Goal: Task Accomplishment & Management: Complete application form

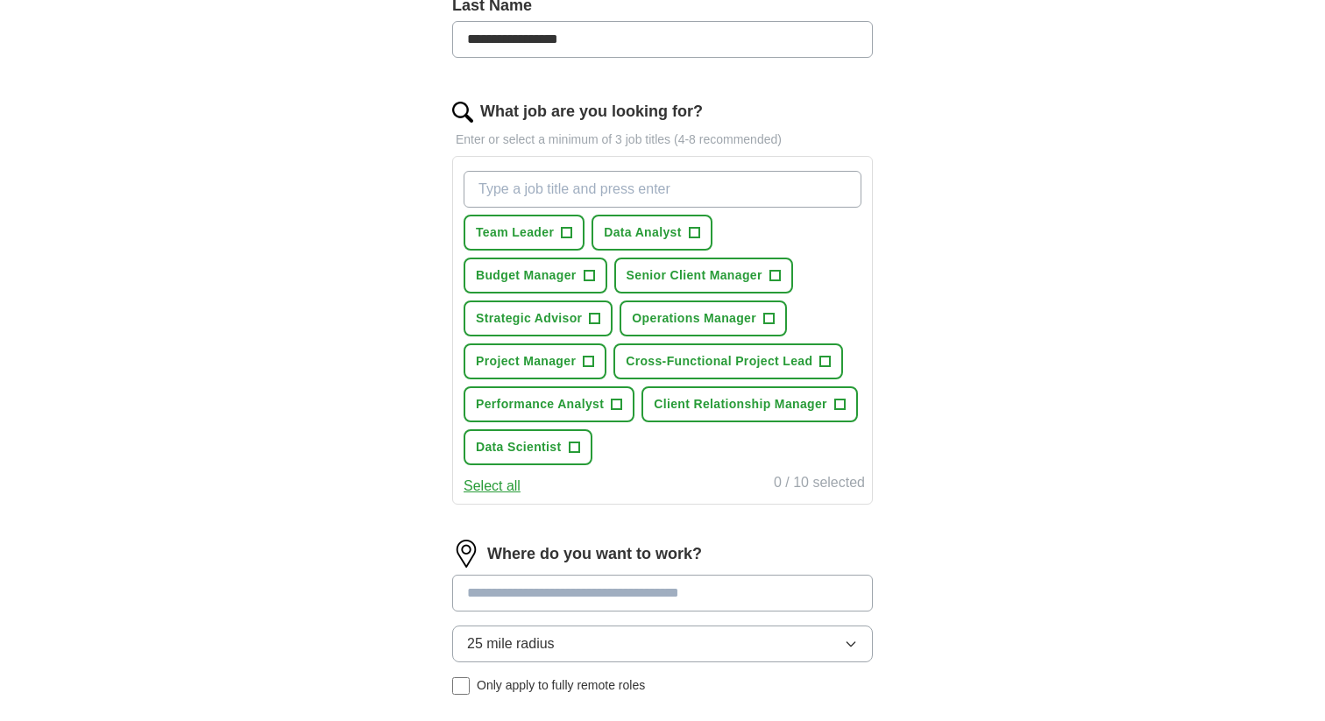
scroll to position [490, 0]
click at [565, 237] on span "+" at bounding box center [567, 232] width 11 height 14
click at [689, 232] on span "+" at bounding box center [694, 231] width 11 height 11
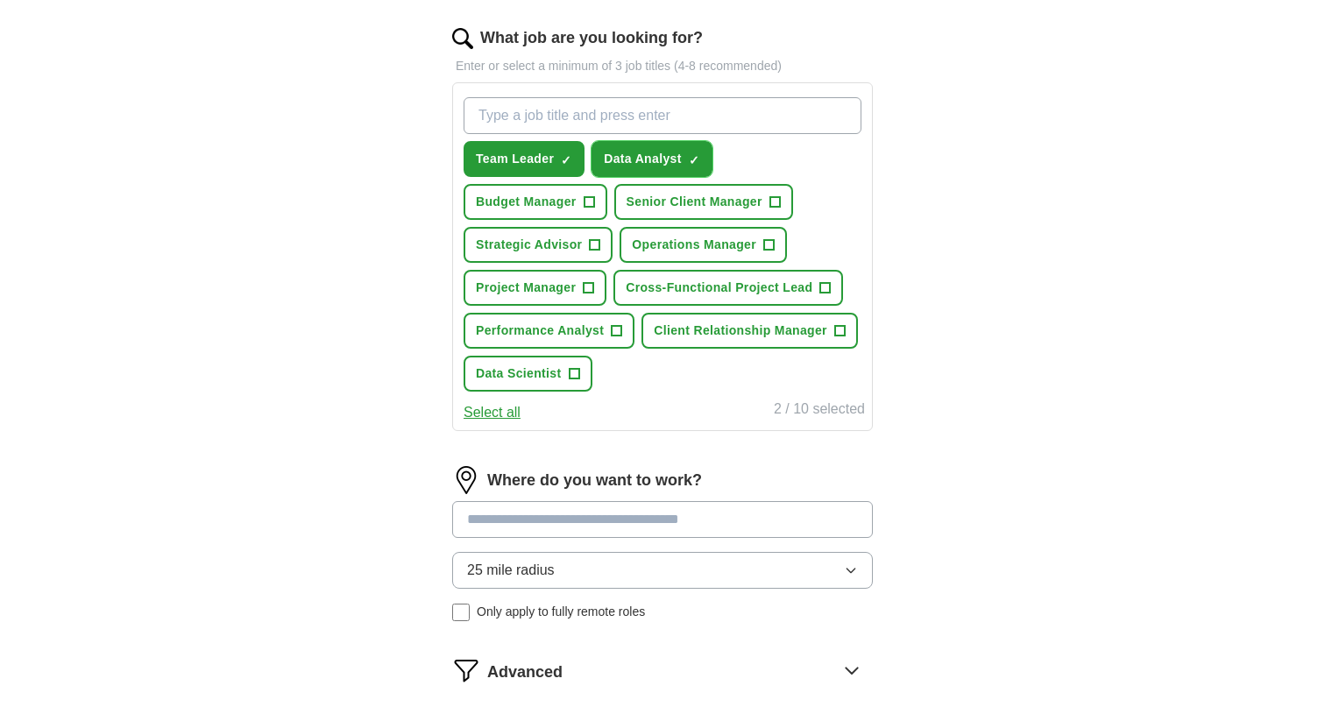
scroll to position [564, 0]
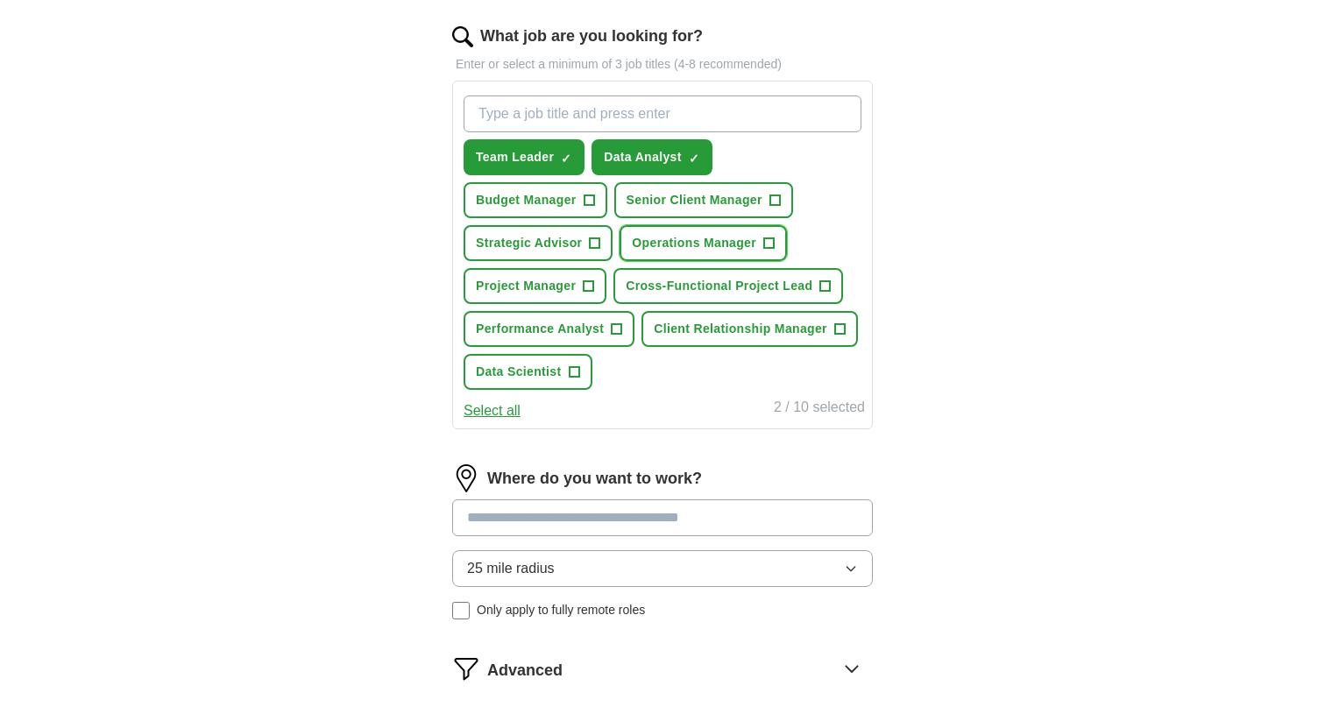
click at [772, 243] on span "+" at bounding box center [769, 244] width 11 height 14
click at [594, 282] on span "+" at bounding box center [589, 287] width 11 height 14
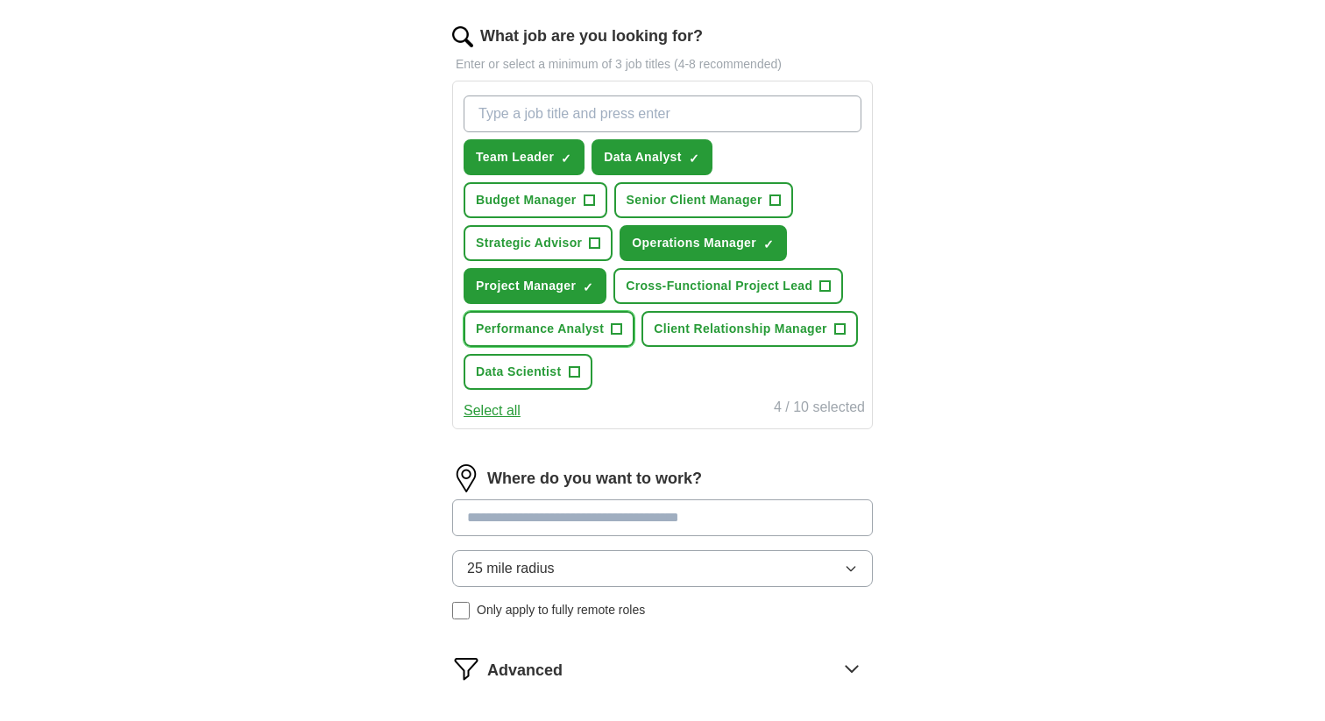
click at [620, 329] on span "+" at bounding box center [617, 329] width 11 height 14
click at [825, 322] on span "Client Relationship Manager" at bounding box center [741, 329] width 174 height 18
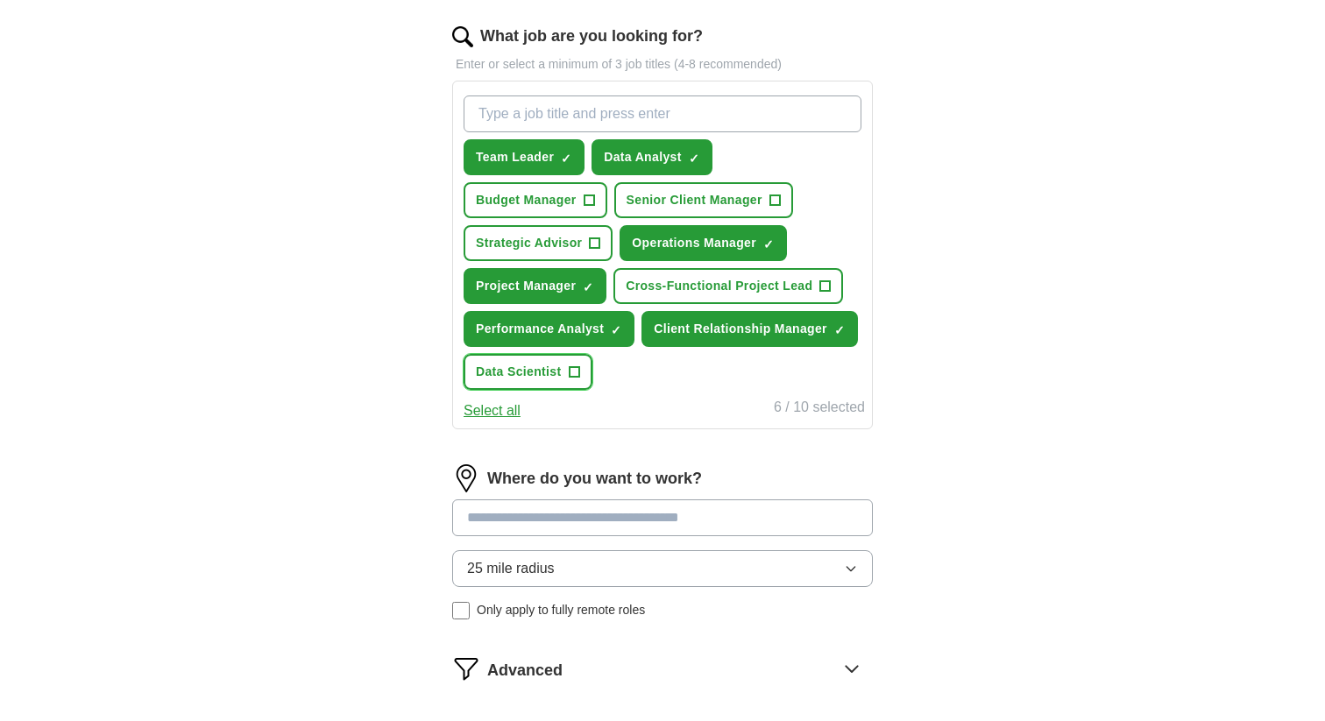
click at [575, 373] on span "+" at bounding box center [574, 372] width 11 height 14
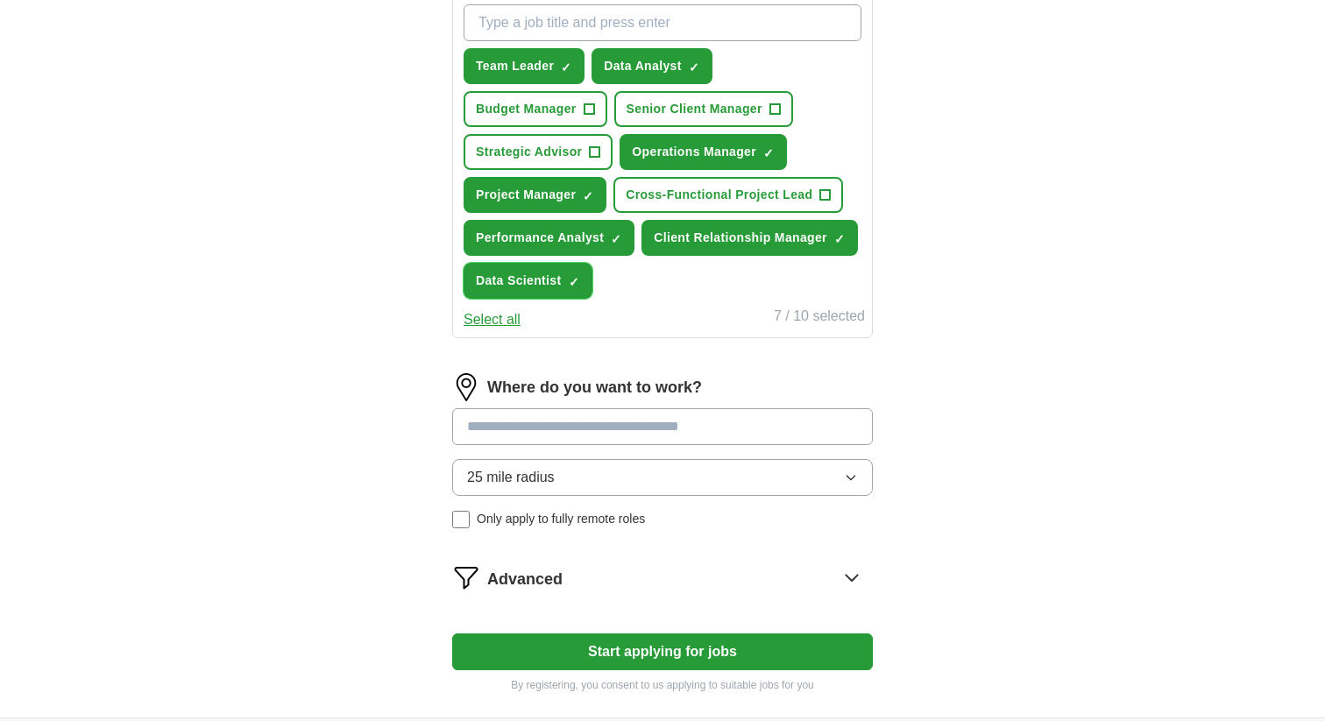
scroll to position [662, 0]
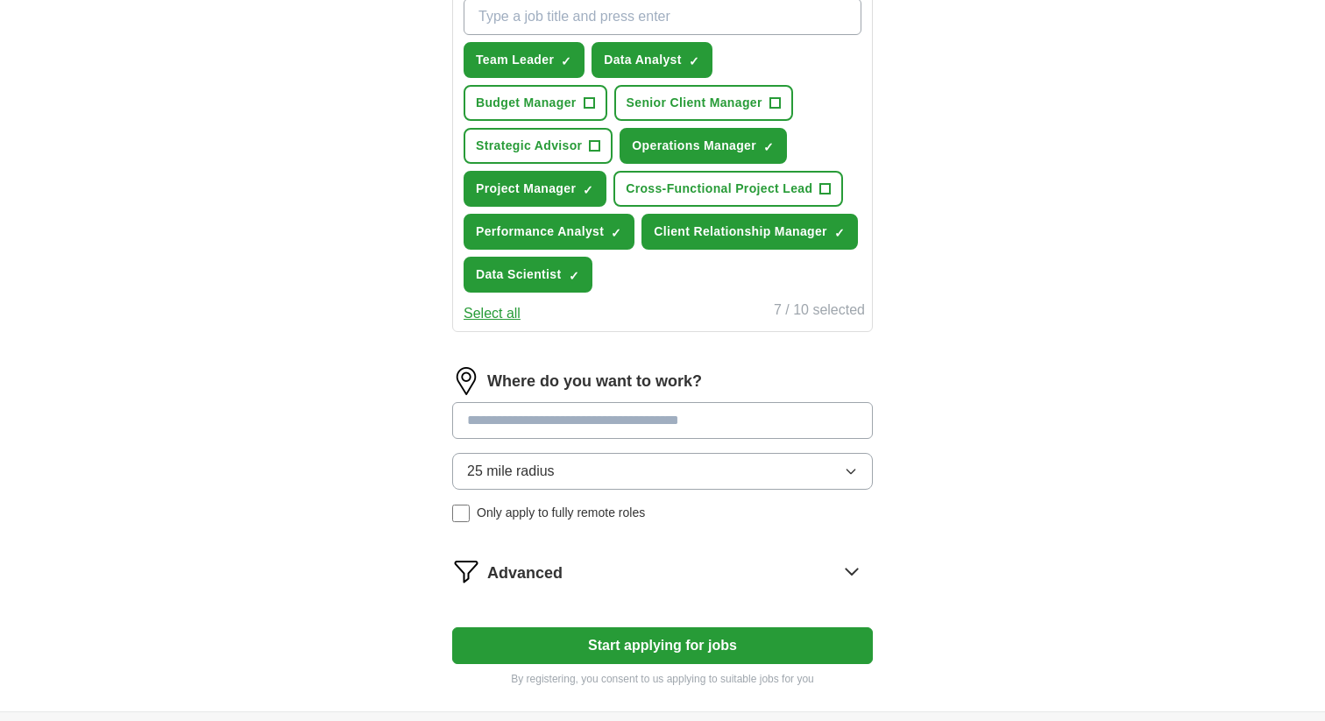
click at [630, 419] on input at bounding box center [662, 420] width 421 height 37
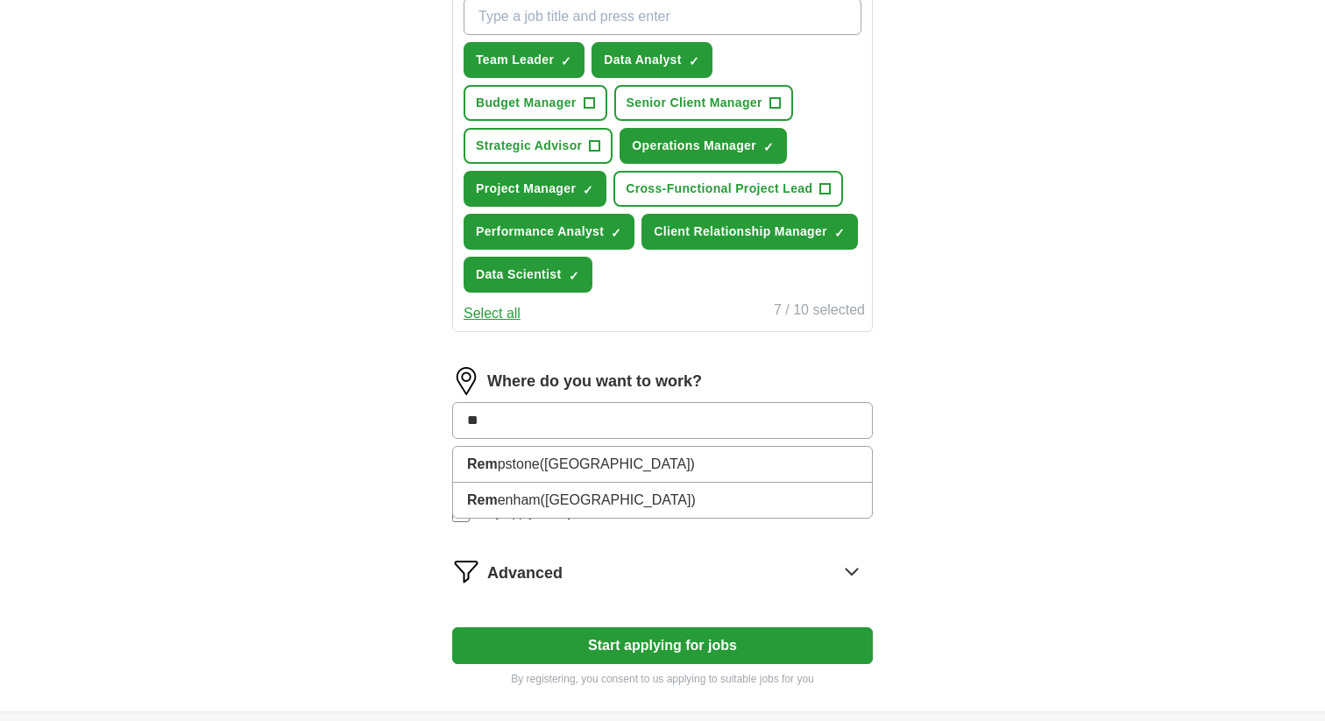
type input "*"
type input "******"
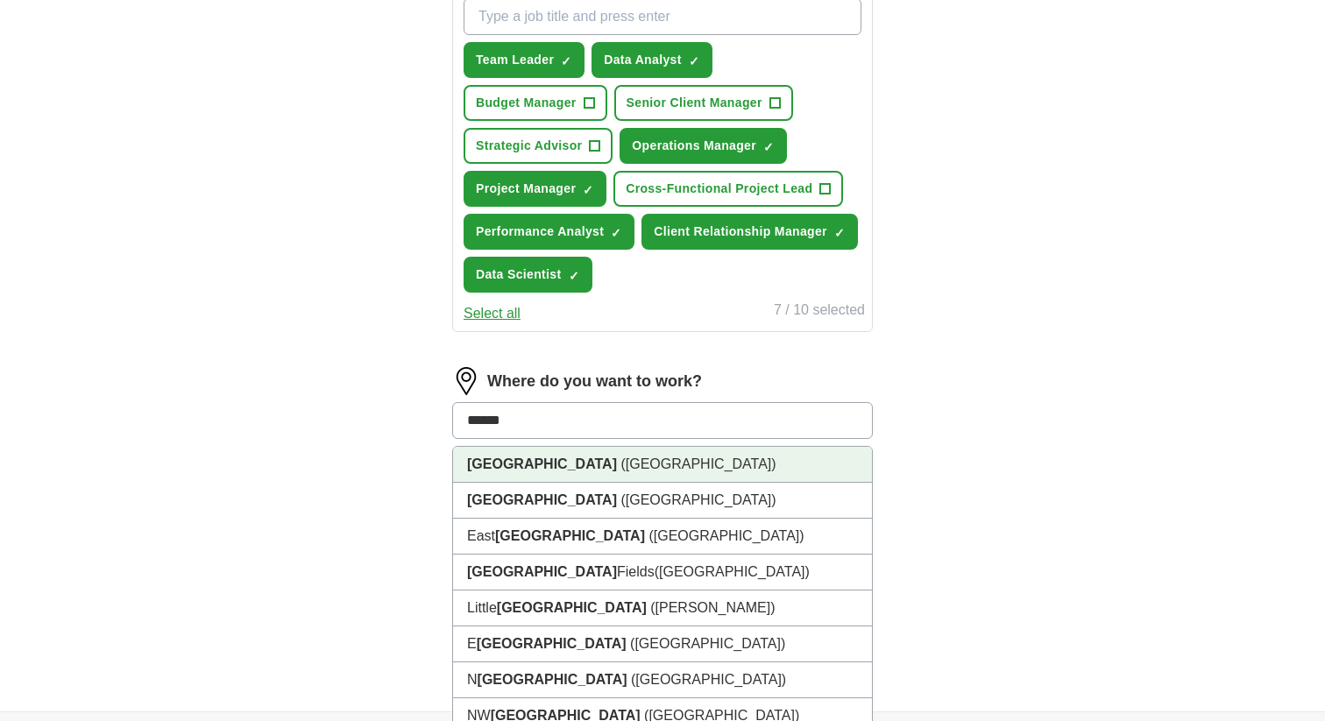
click at [549, 467] on li "London (UK)" at bounding box center [662, 465] width 419 height 36
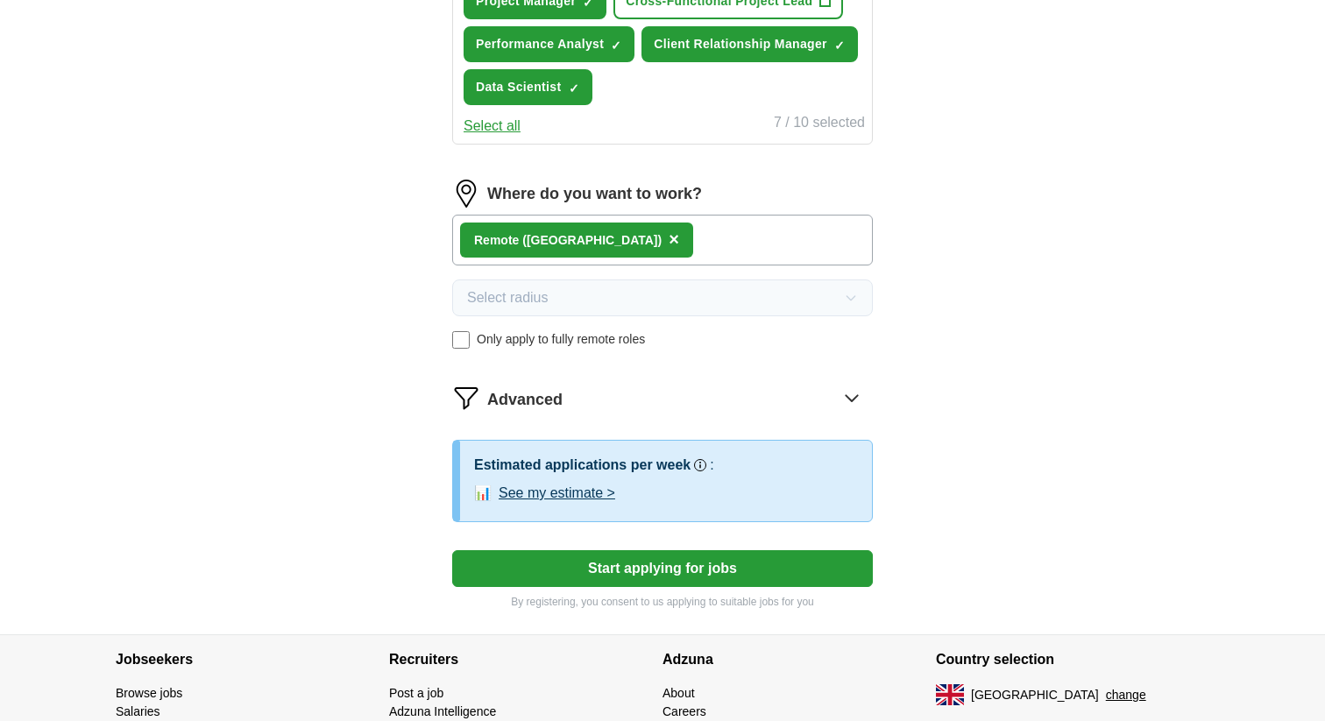
scroll to position [958, 0]
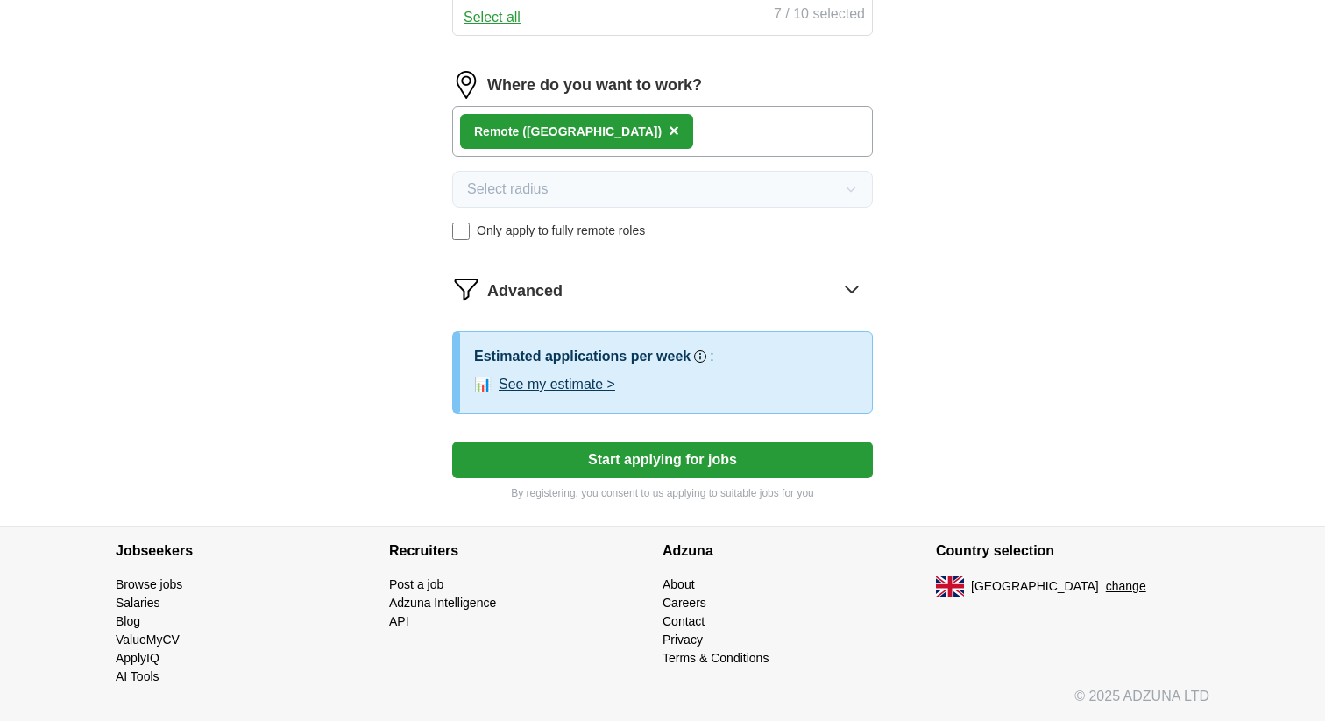
click at [542, 291] on span "Advanced" at bounding box center [524, 292] width 75 height 24
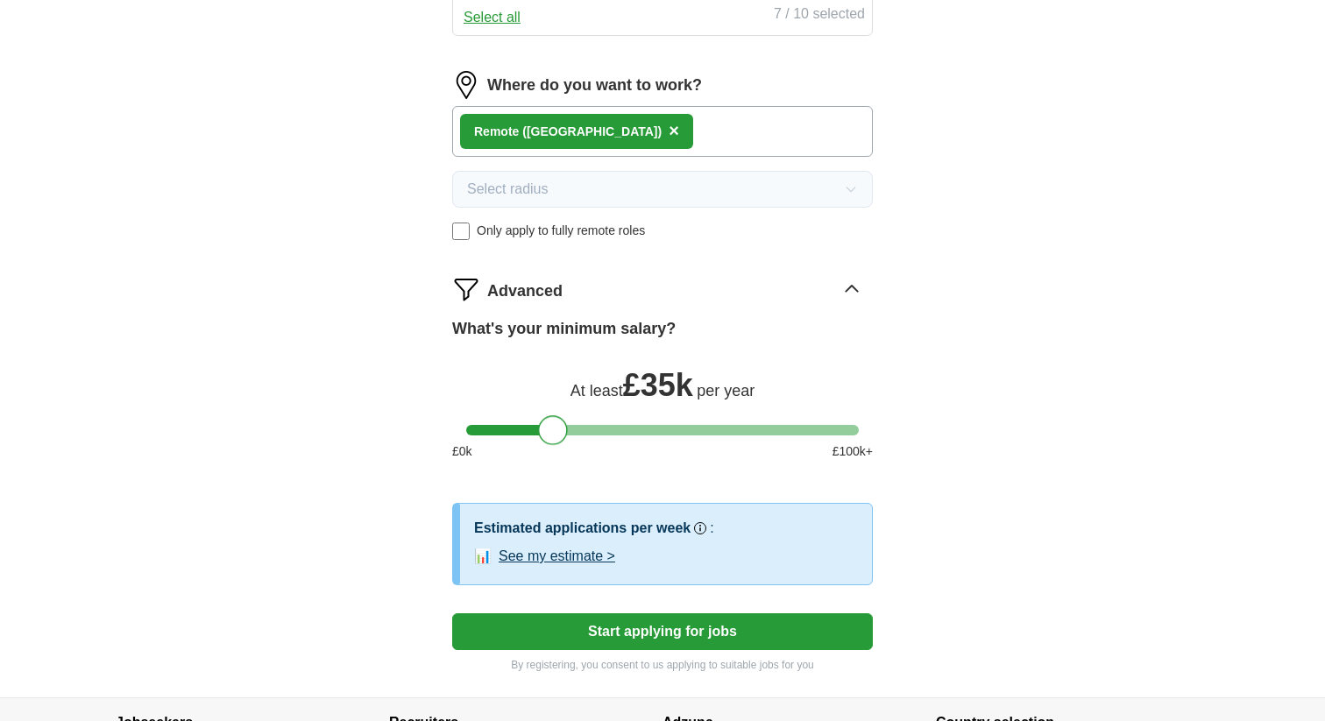
drag, startPoint x: 477, startPoint y: 431, endPoint x: 542, endPoint y: 440, distance: 65.4
click at [542, 440] on div at bounding box center [553, 430] width 30 height 30
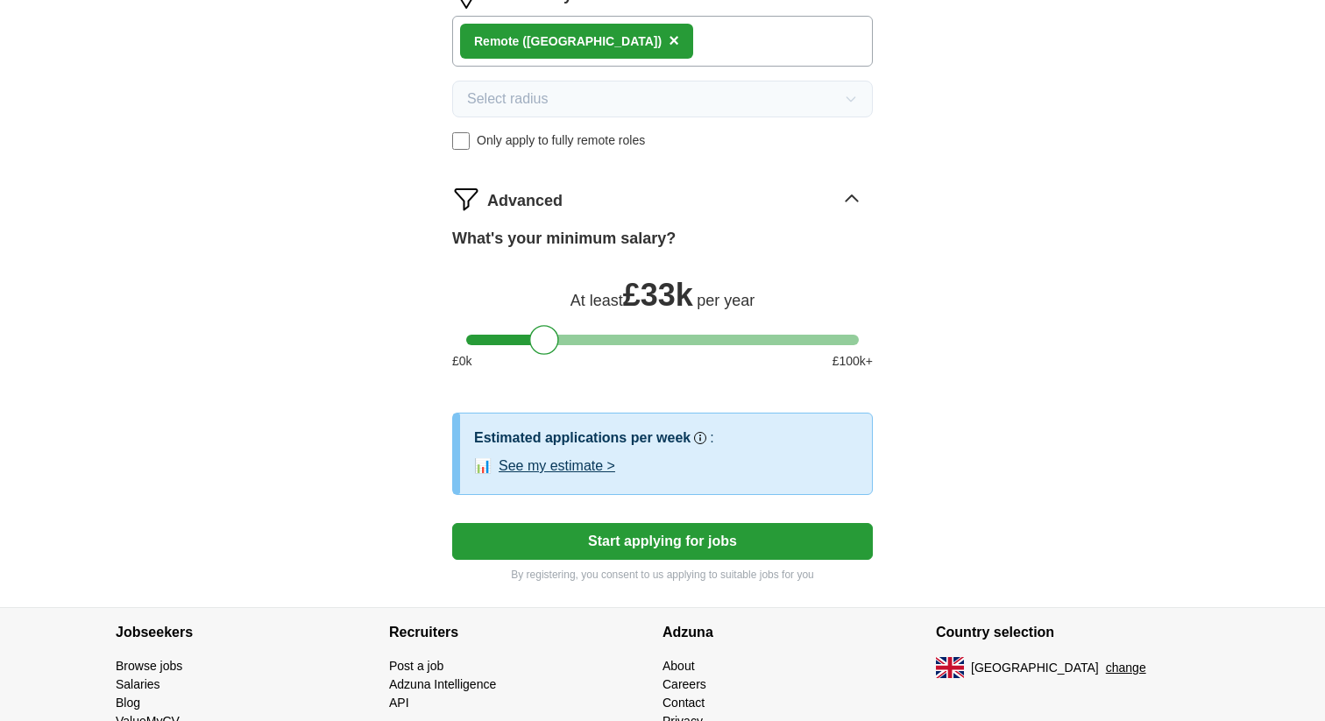
scroll to position [1064, 0]
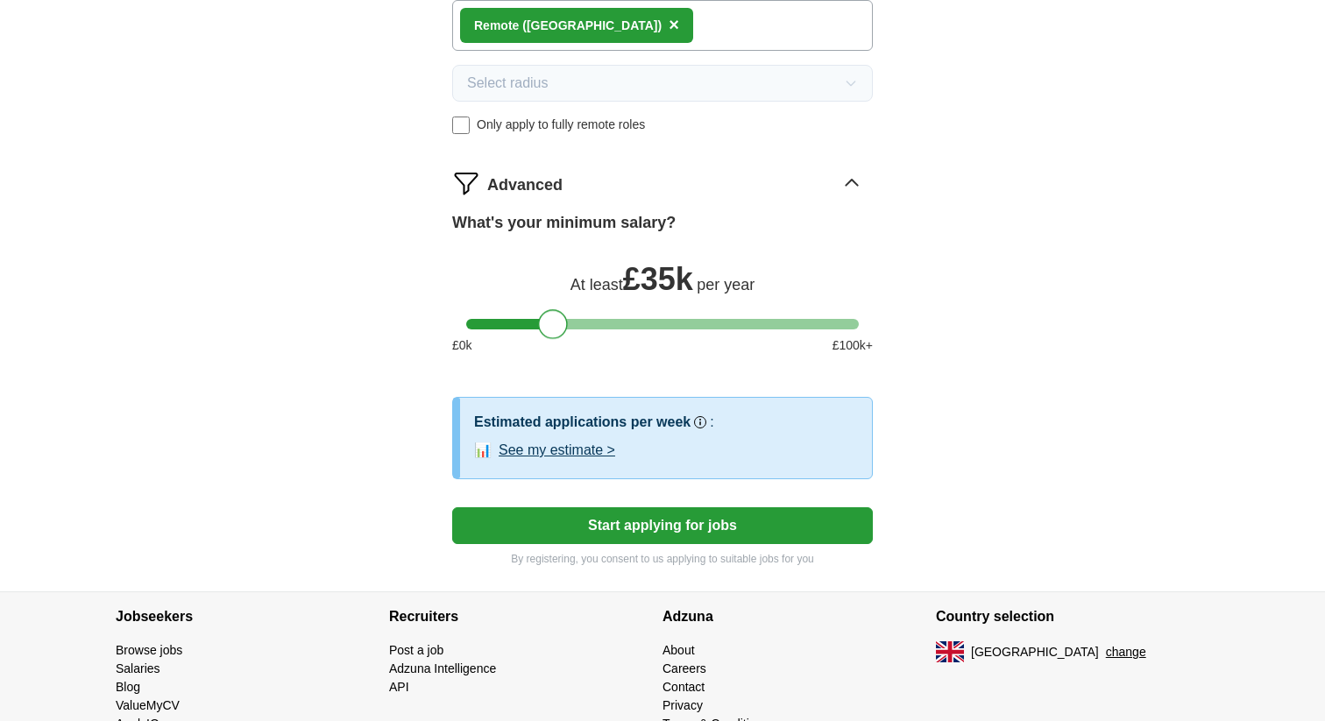
click at [551, 329] on div at bounding box center [553, 324] width 30 height 30
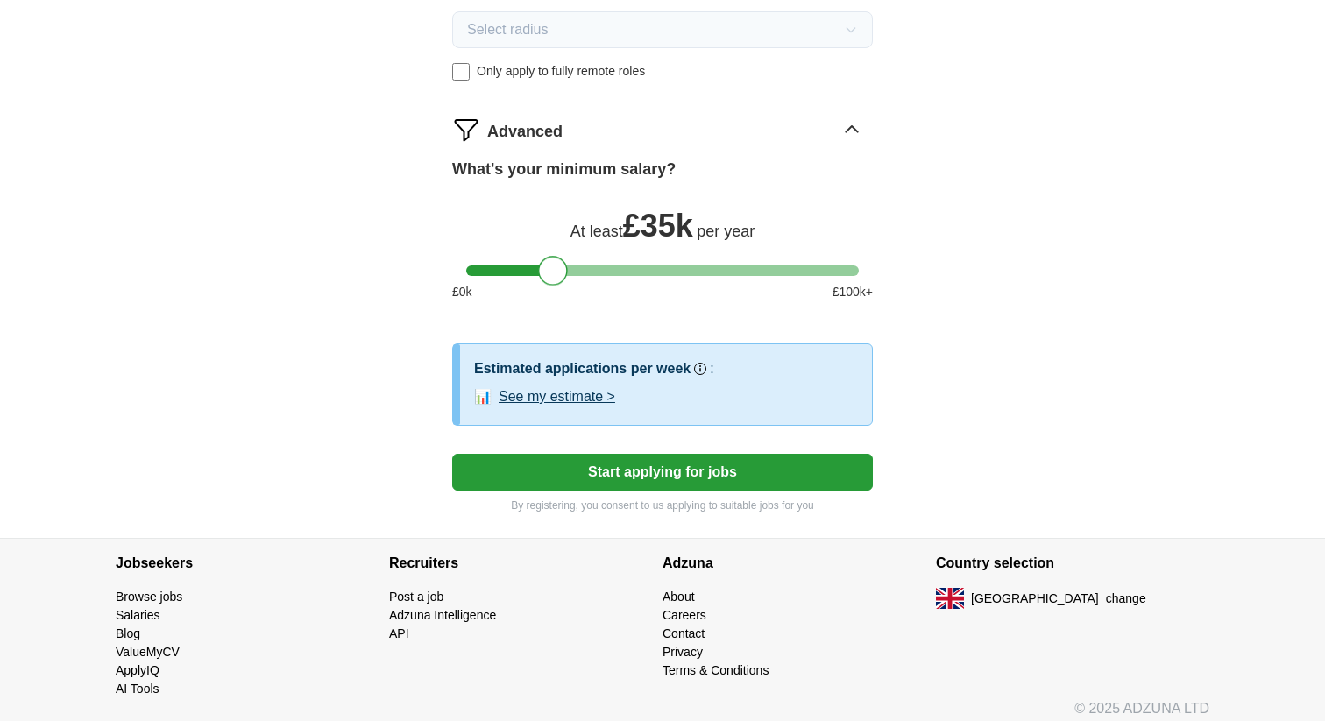
scroll to position [1123, 0]
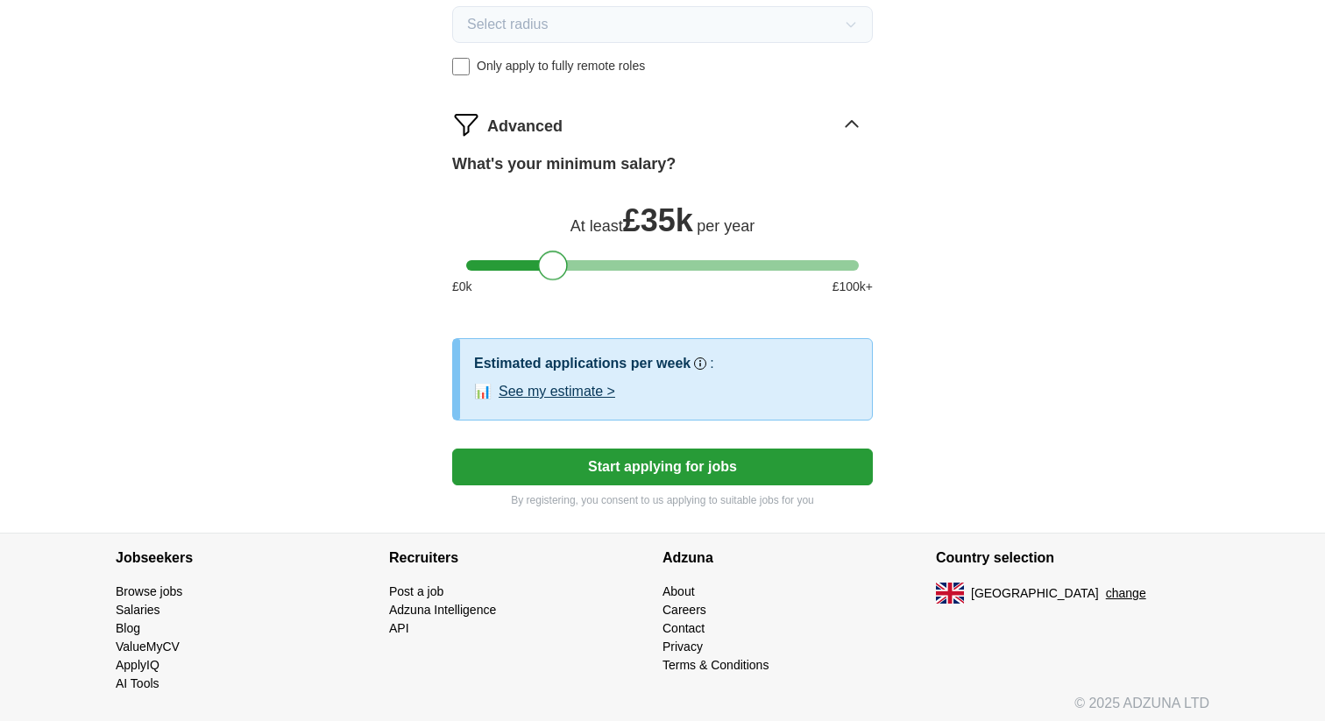
click at [604, 465] on button "Start applying for jobs" at bounding box center [662, 467] width 421 height 37
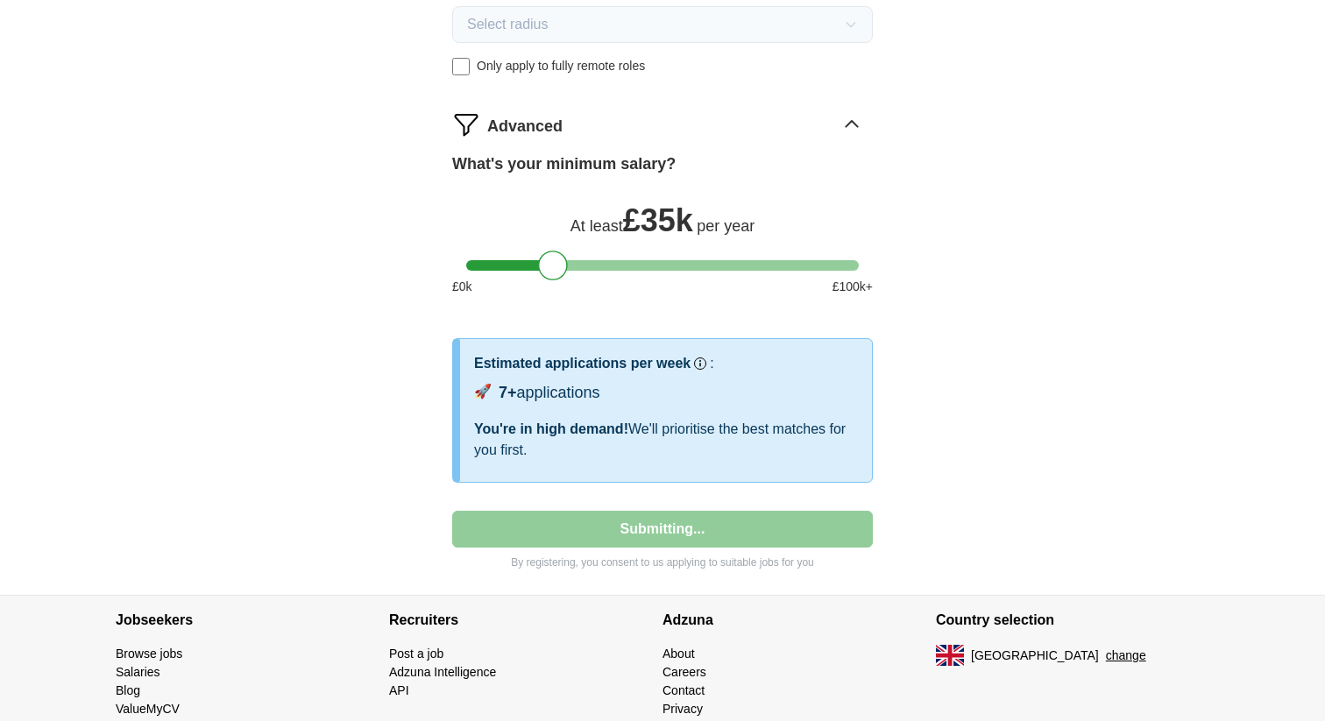
select select "**"
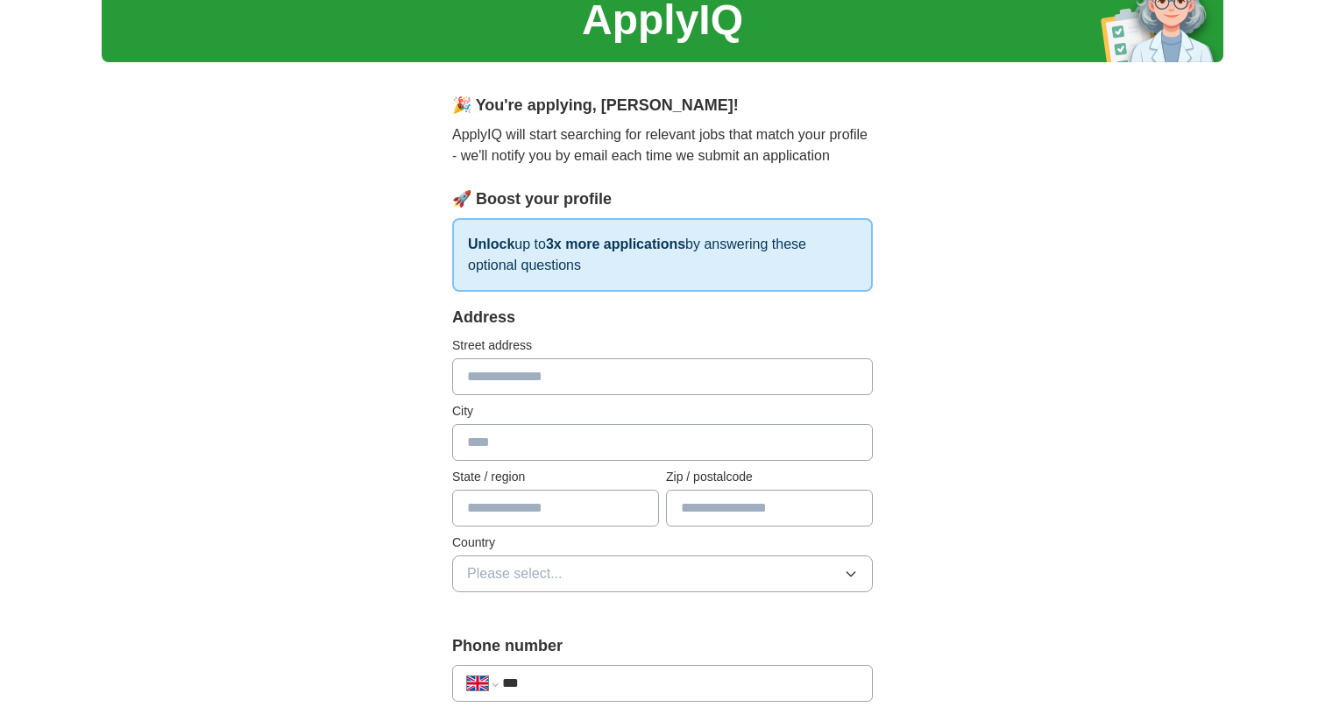
scroll to position [205, 0]
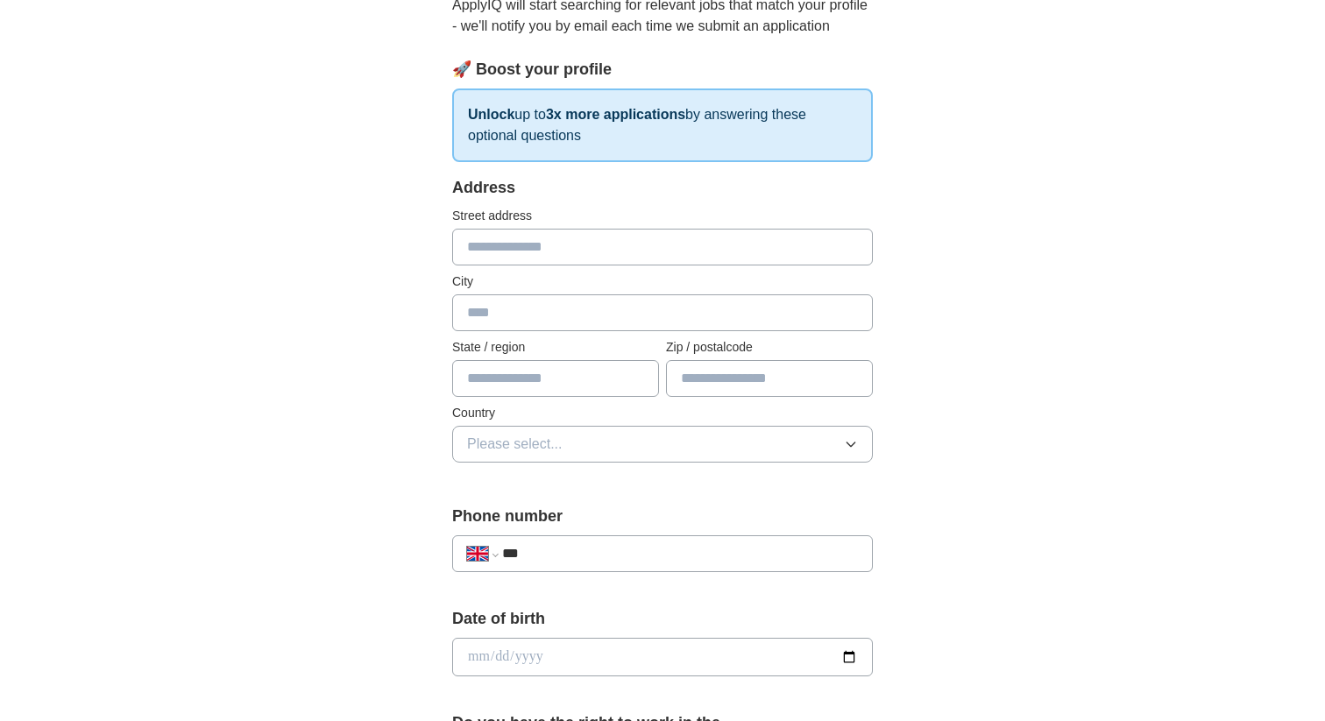
click at [539, 249] on input "text" at bounding box center [662, 247] width 421 height 37
type input "**********"
type input "******"
type input "********"
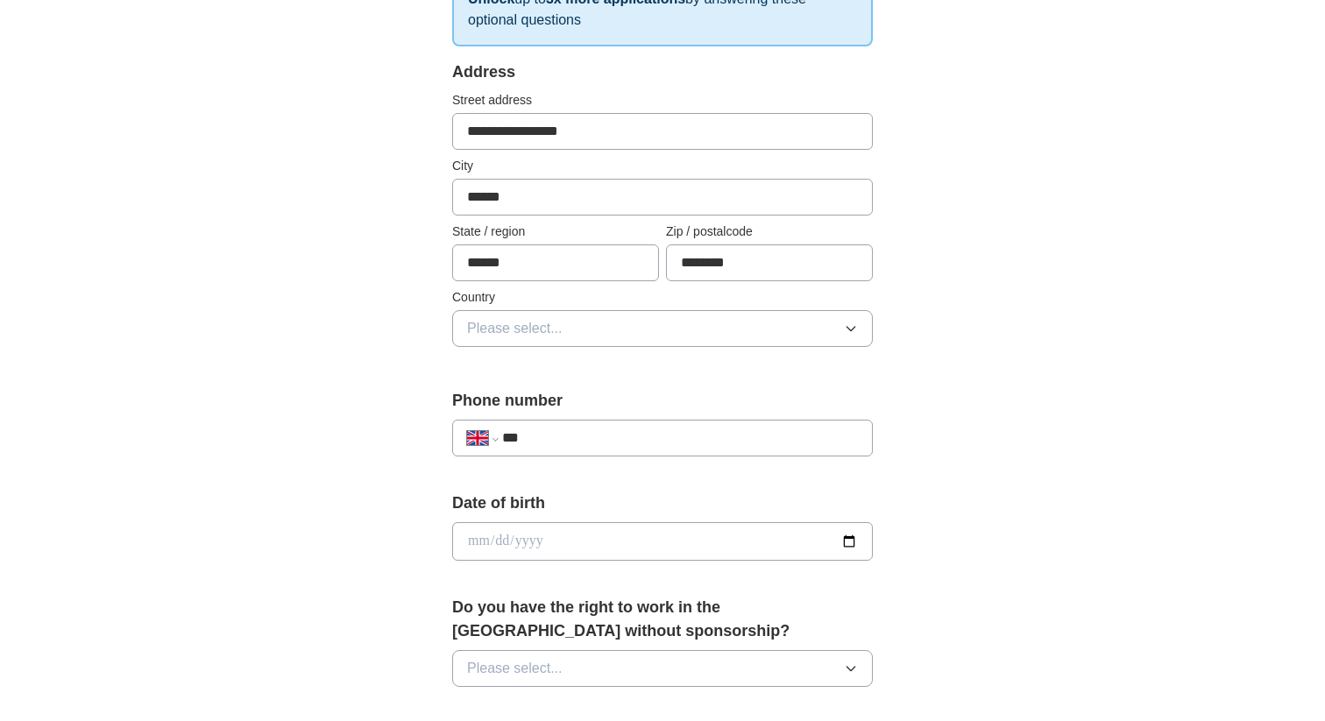
scroll to position [354, 0]
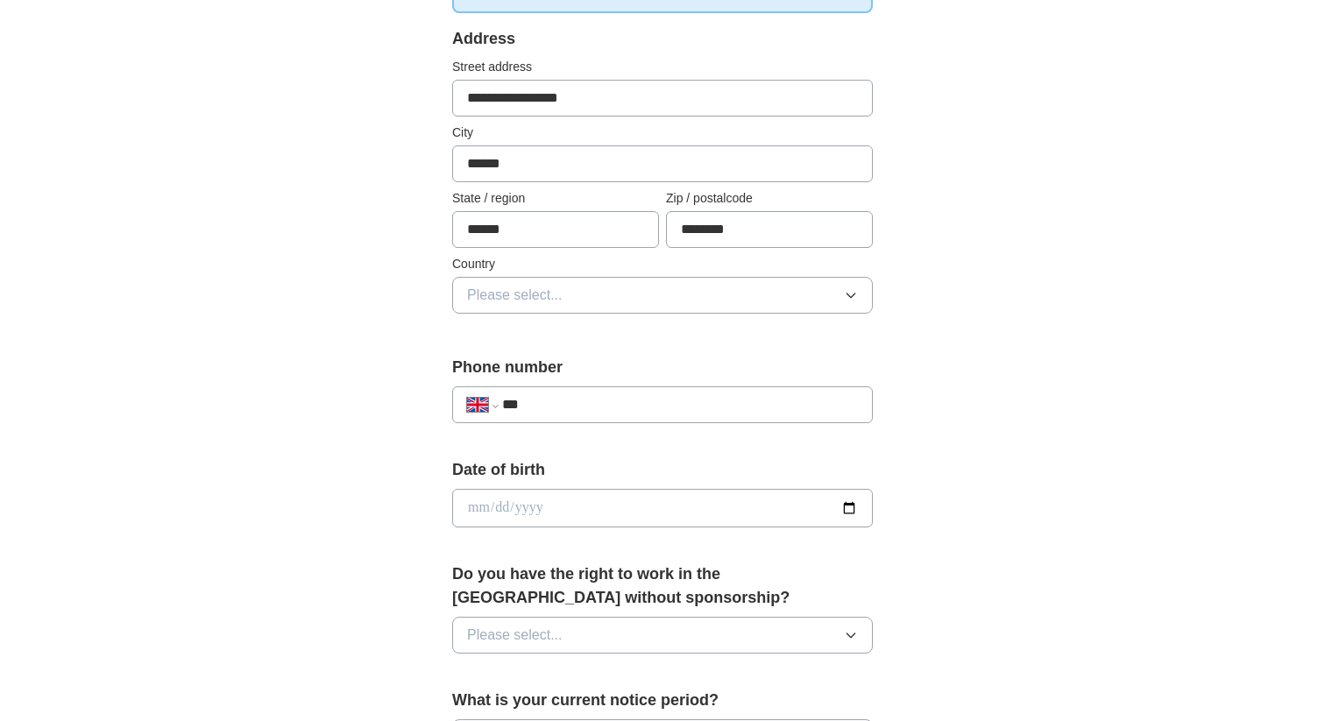
click at [602, 299] on button "Please select..." at bounding box center [662, 295] width 421 height 37
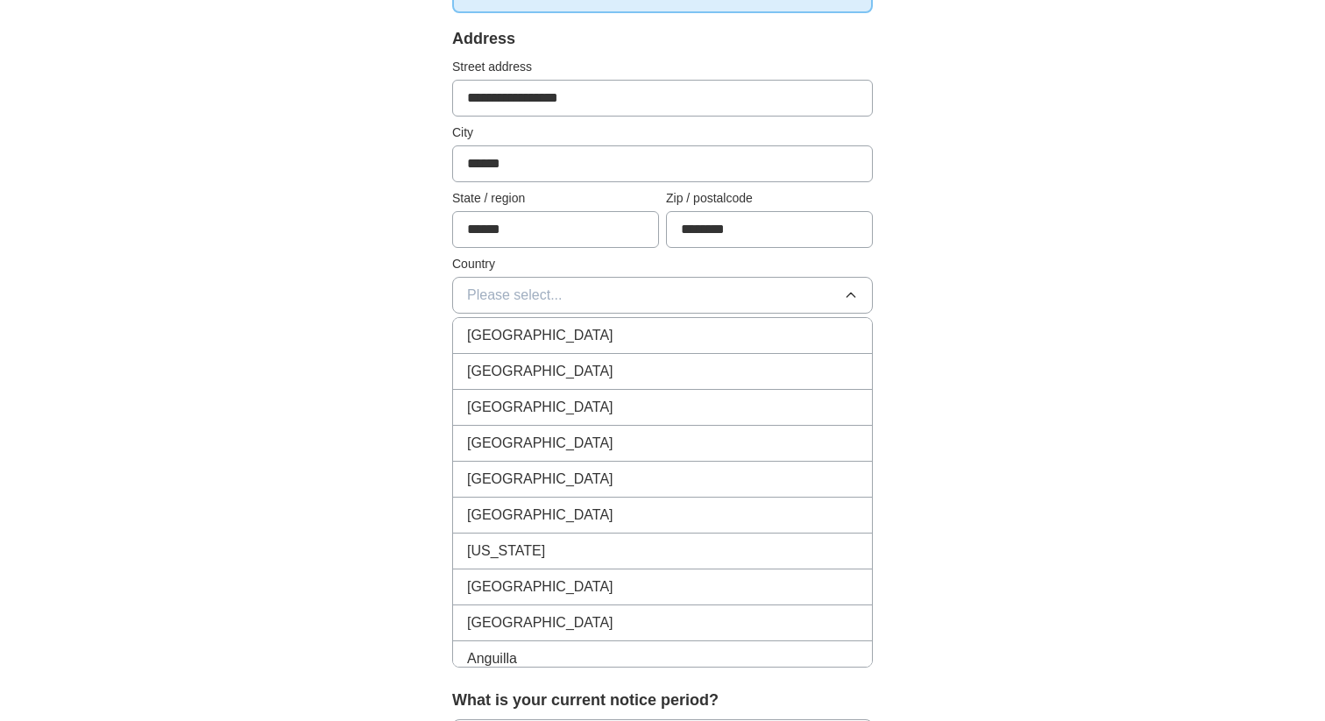
click at [589, 342] on div "[GEOGRAPHIC_DATA]" at bounding box center [662, 335] width 391 height 21
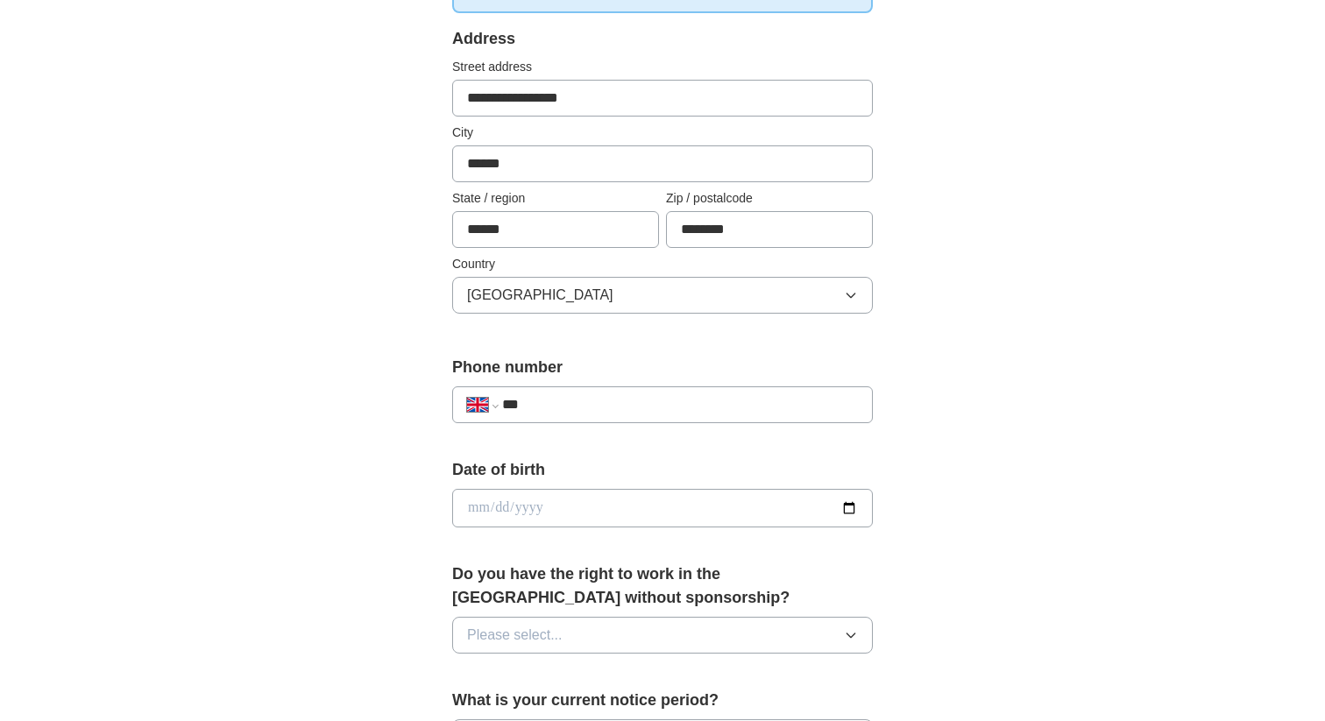
click at [611, 400] on input "***" at bounding box center [680, 404] width 356 height 21
type input "**********"
click at [571, 475] on label "Date of birth" at bounding box center [662, 470] width 421 height 24
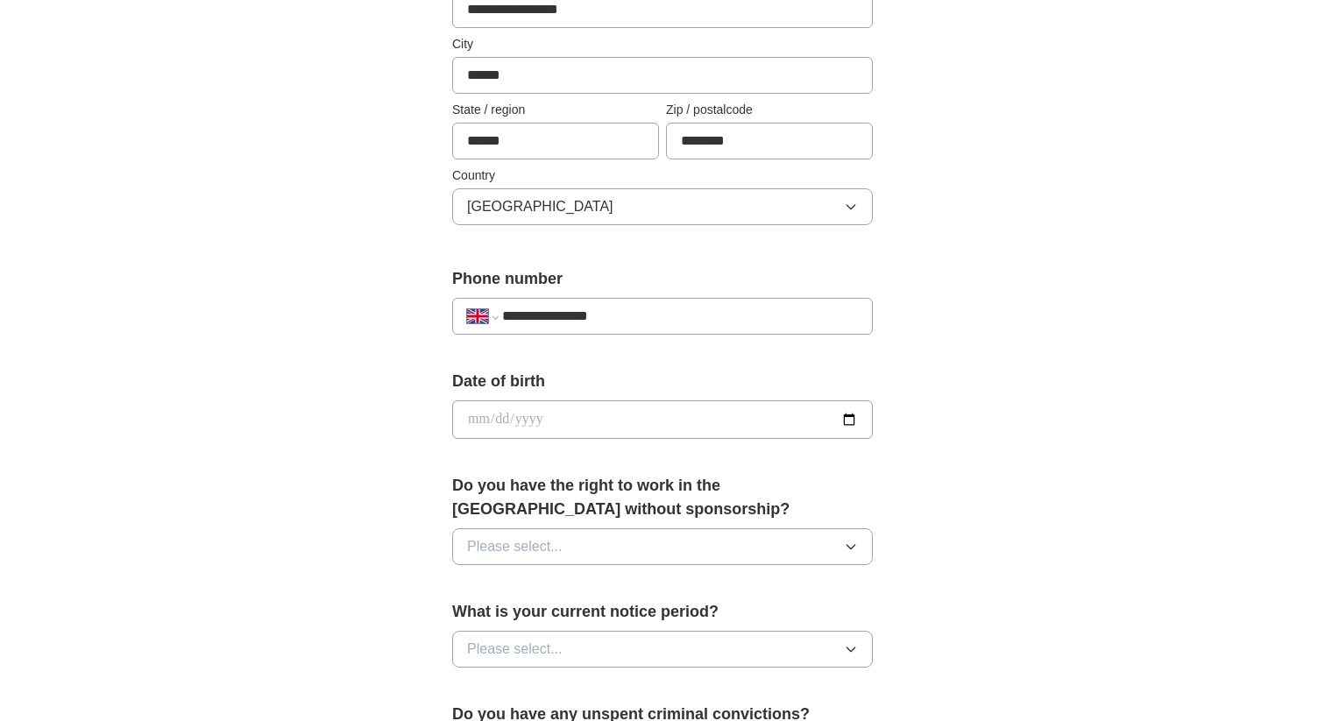
scroll to position [571, 0]
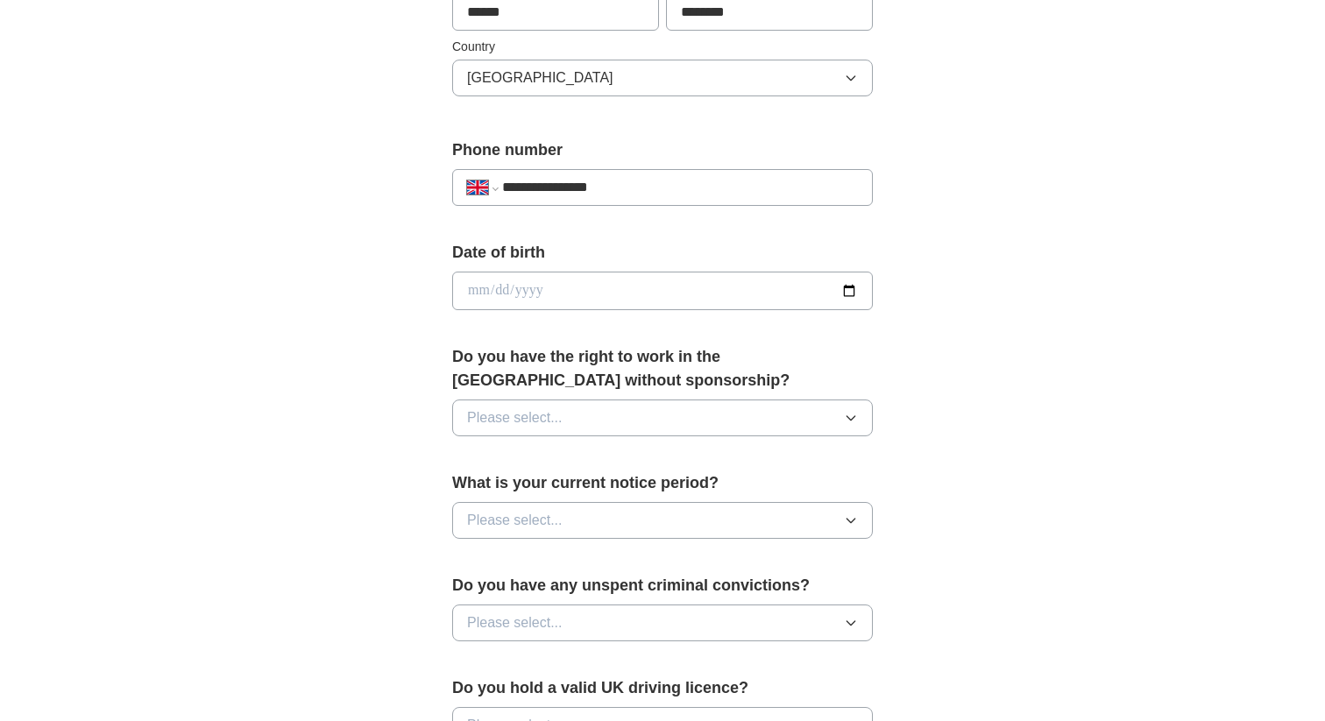
click at [571, 417] on button "Please select..." at bounding box center [662, 418] width 421 height 37
click at [556, 449] on div "Yes" at bounding box center [662, 458] width 391 height 21
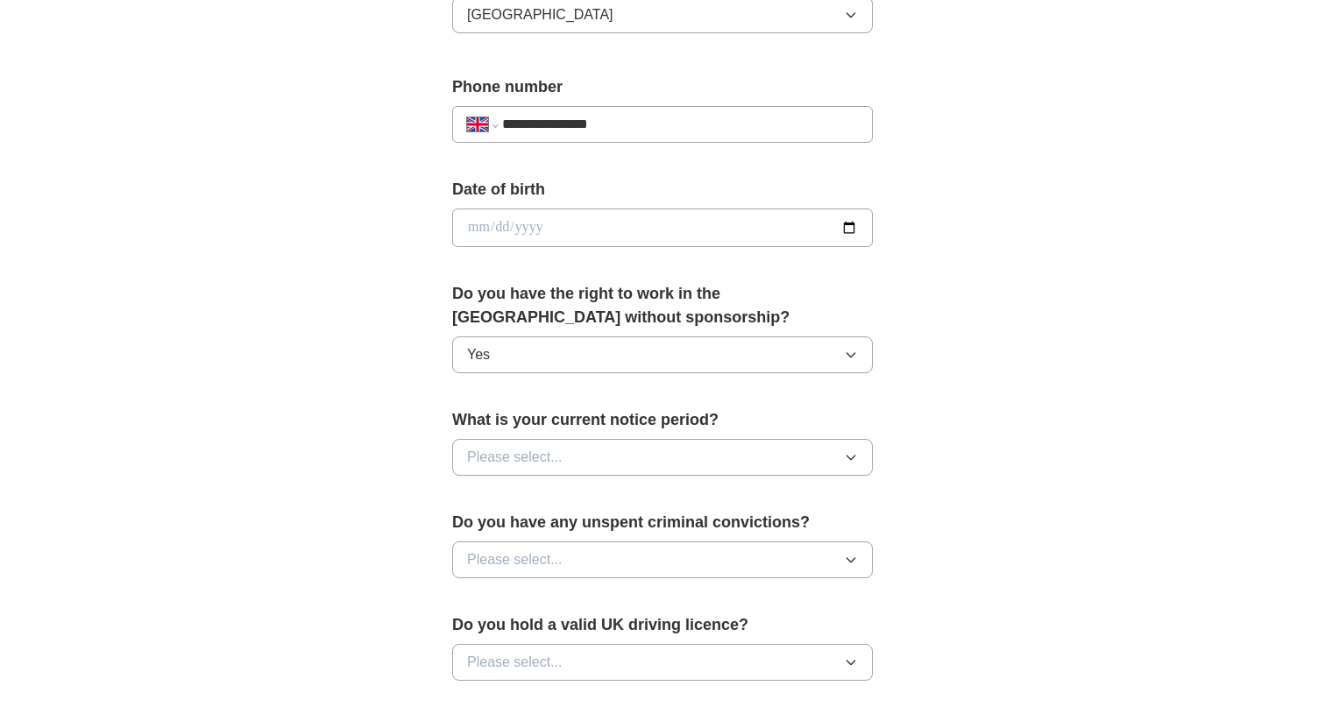
scroll to position [740, 0]
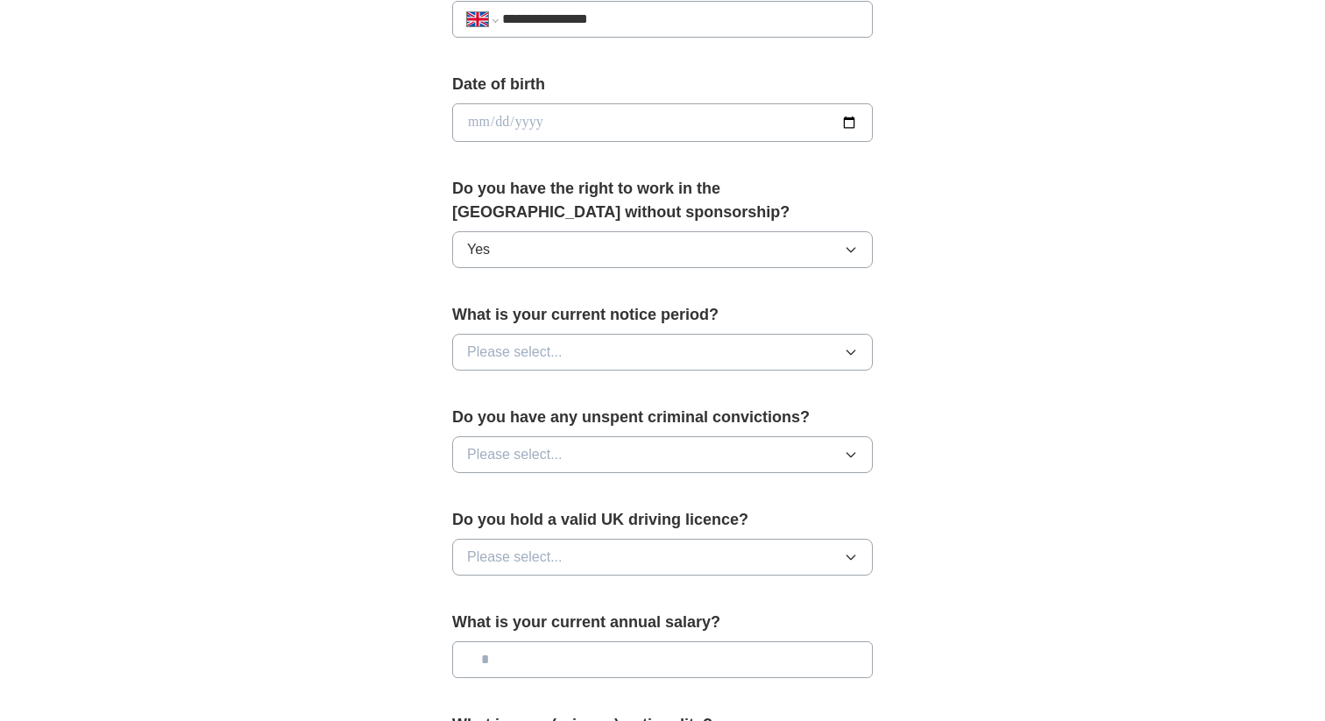
click at [517, 338] on button "Please select..." at bounding box center [662, 352] width 421 height 37
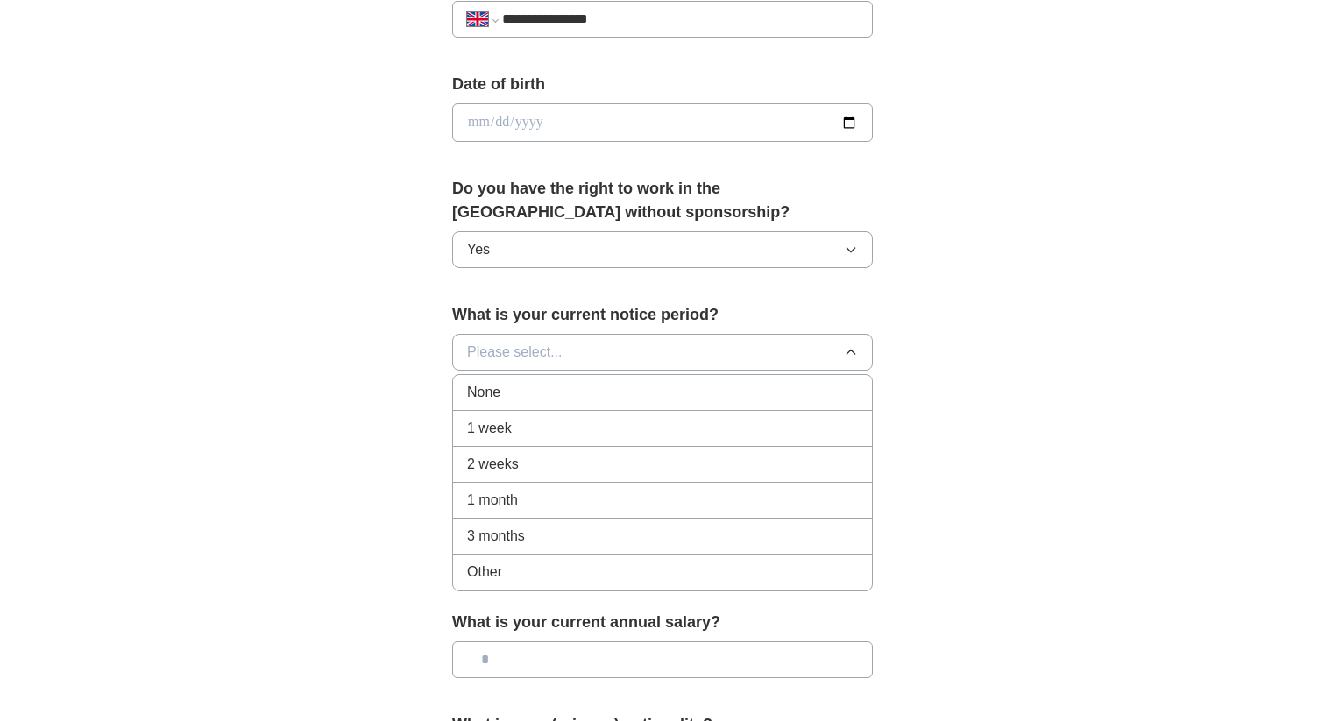
click at [514, 533] on span "3 months" at bounding box center [496, 536] width 58 height 21
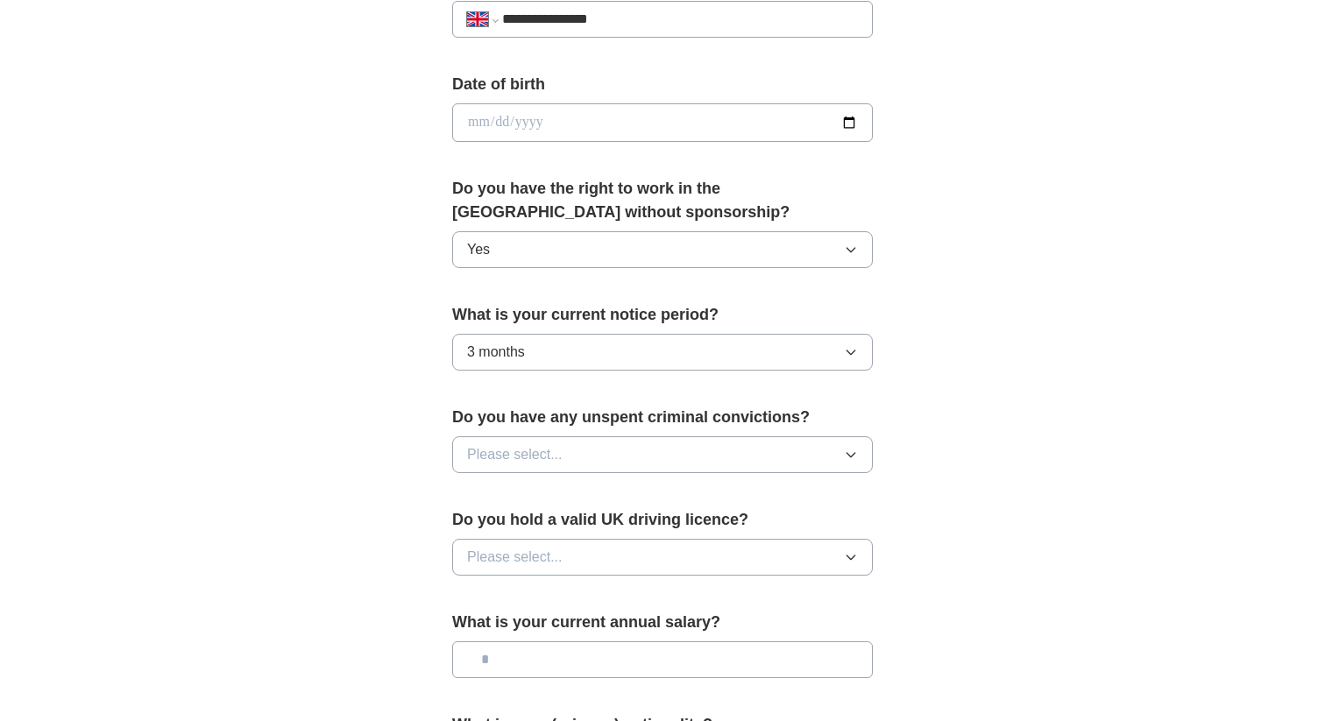
click at [434, 429] on div "**********" at bounding box center [662, 149] width 561 height 1474
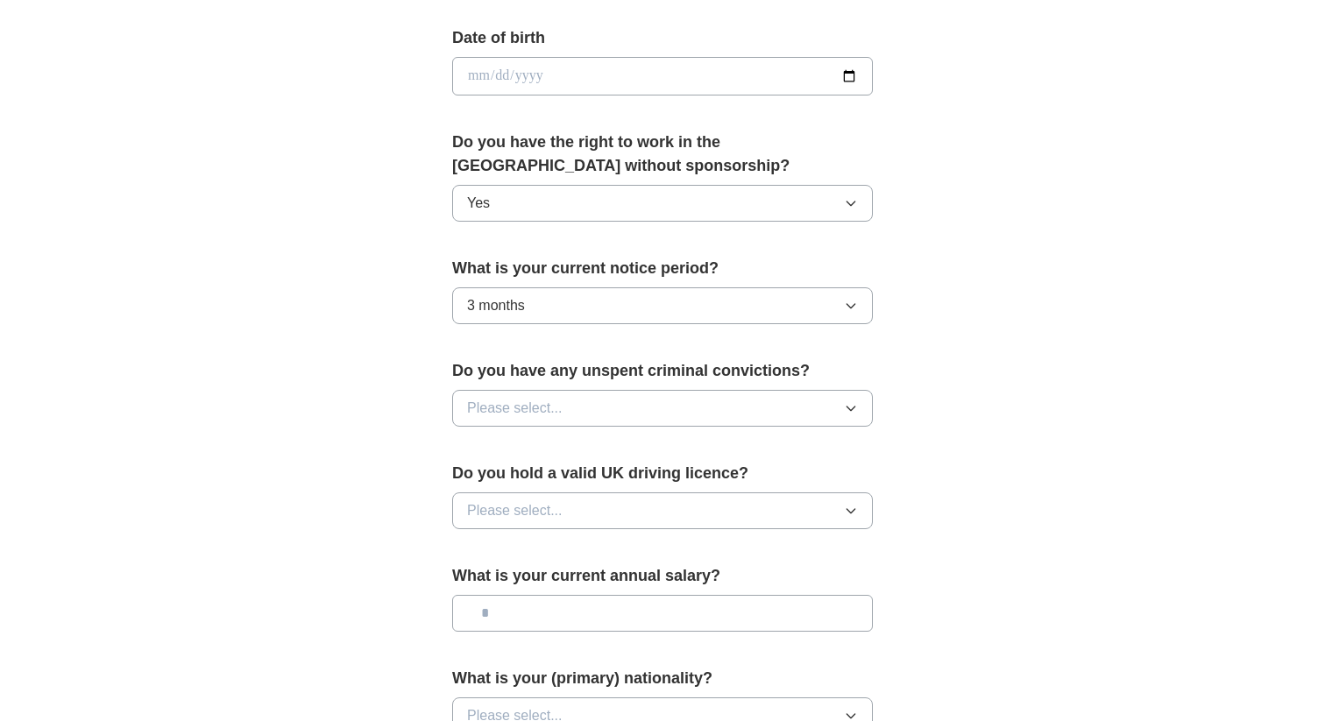
scroll to position [838, 0]
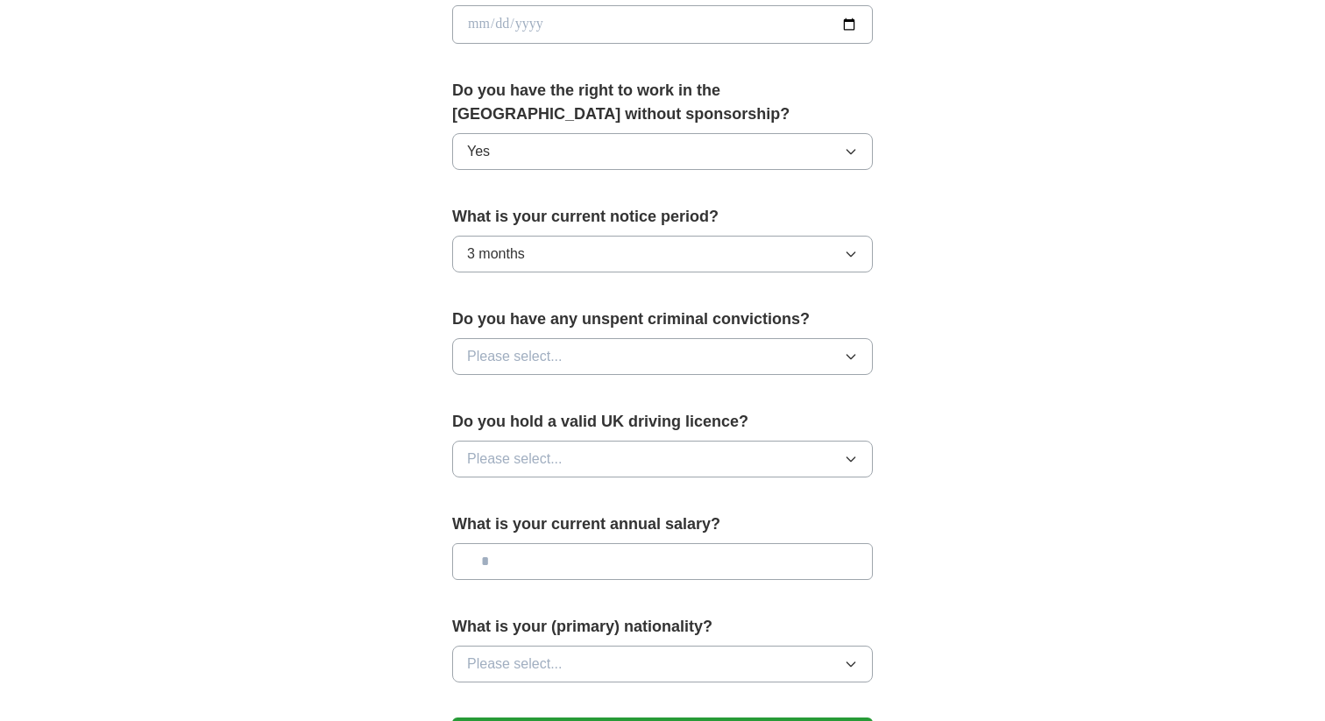
click at [517, 259] on span "3 months" at bounding box center [496, 254] width 58 height 21
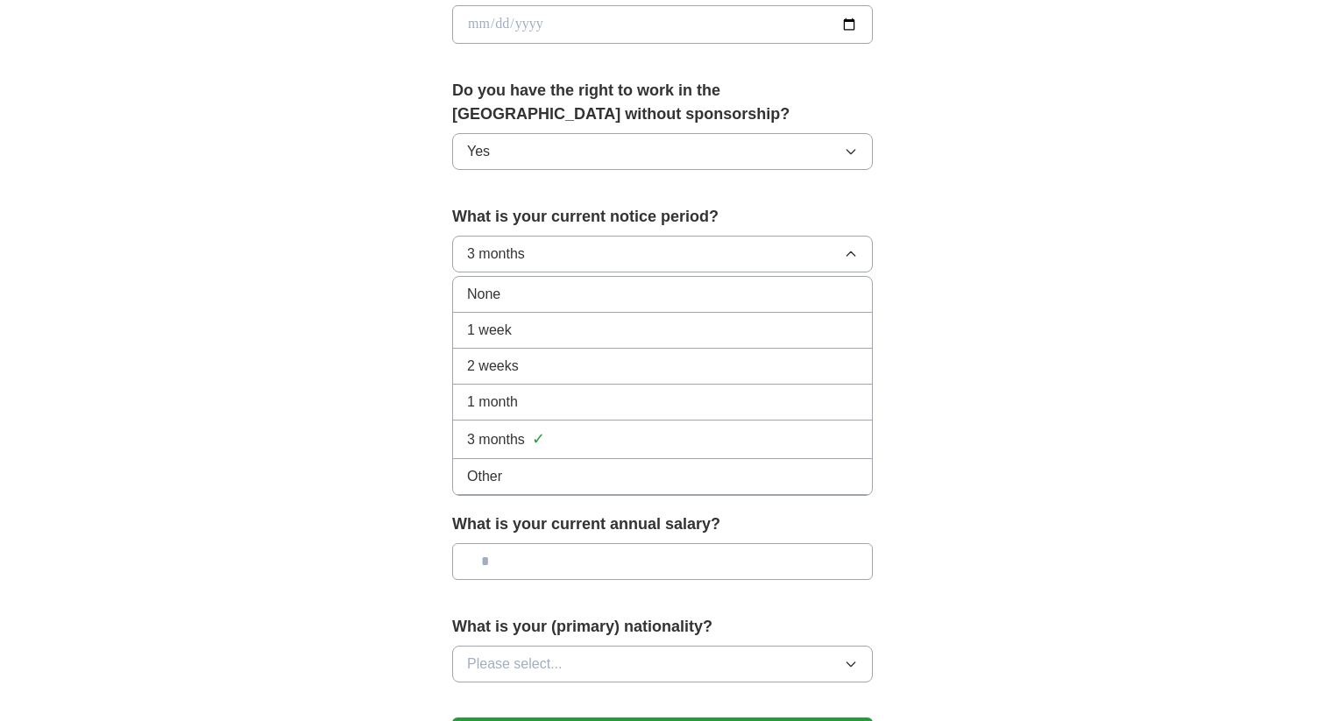
click at [528, 474] on div "Other" at bounding box center [662, 476] width 391 height 21
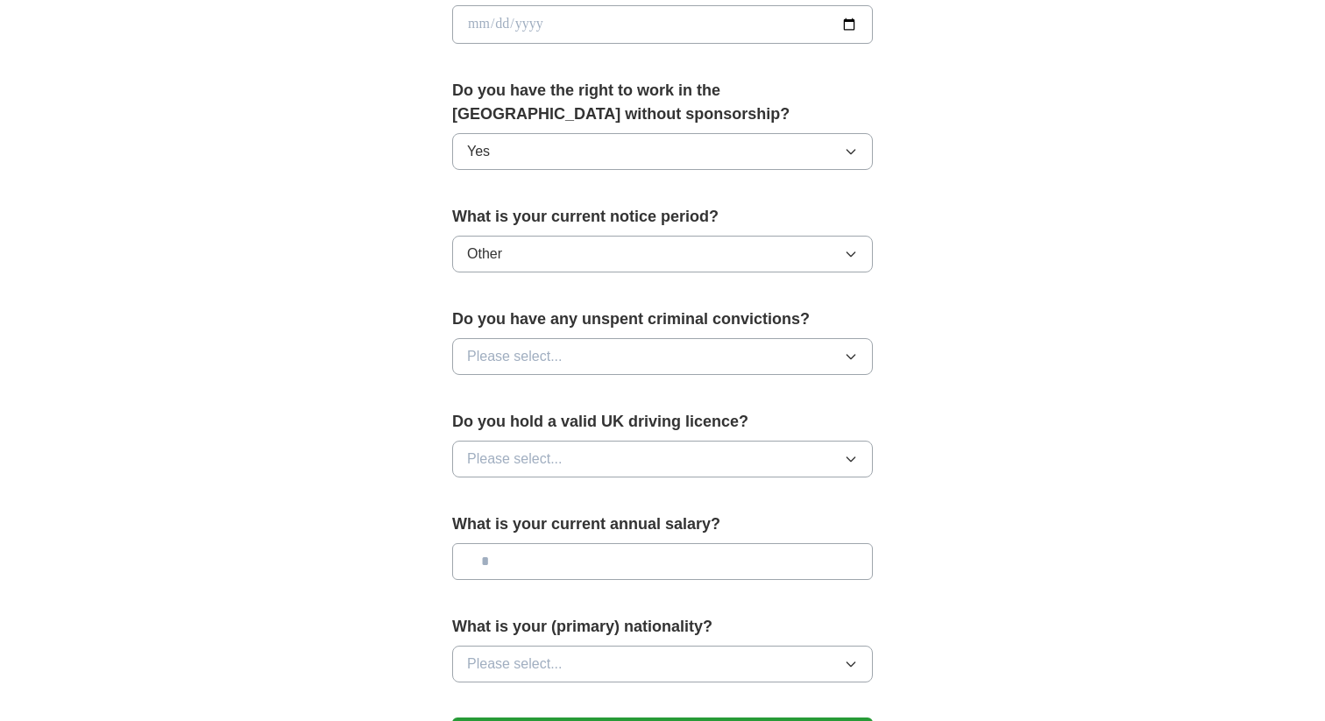
click at [574, 248] on button "Other" at bounding box center [662, 254] width 421 height 37
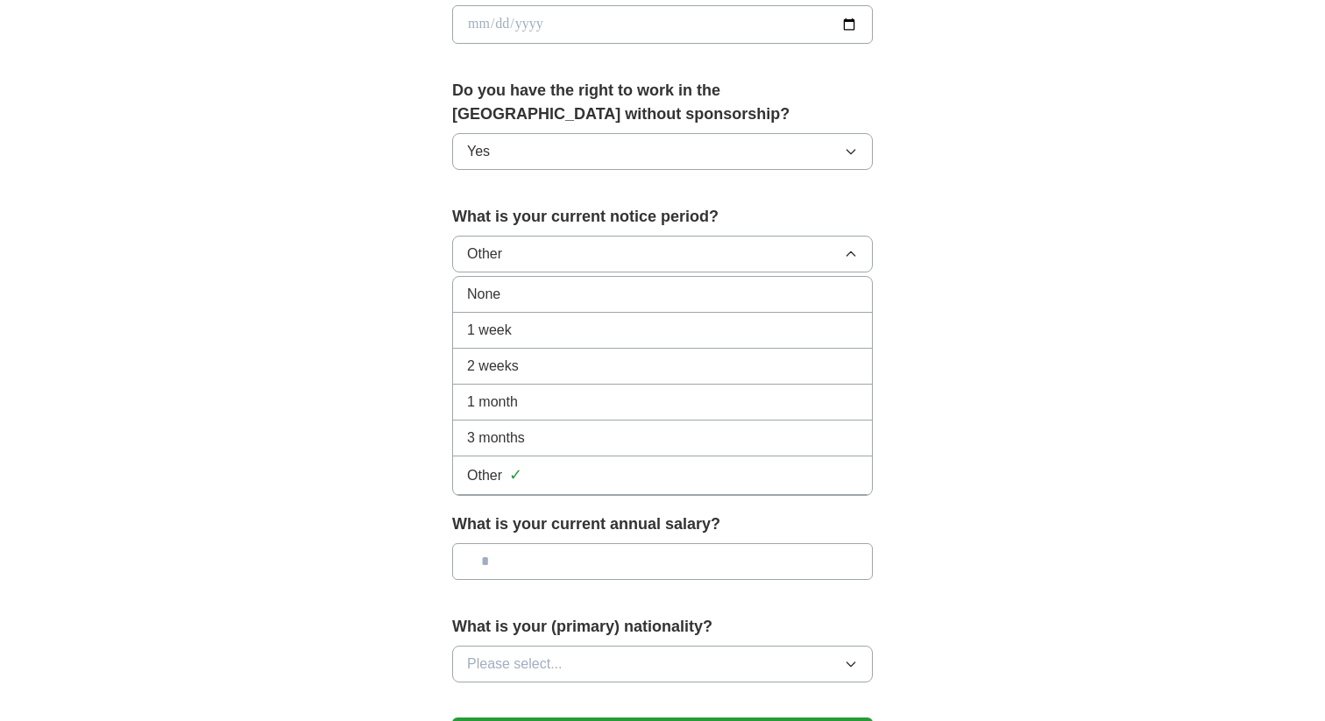
click at [528, 440] on div "3 months" at bounding box center [662, 438] width 391 height 21
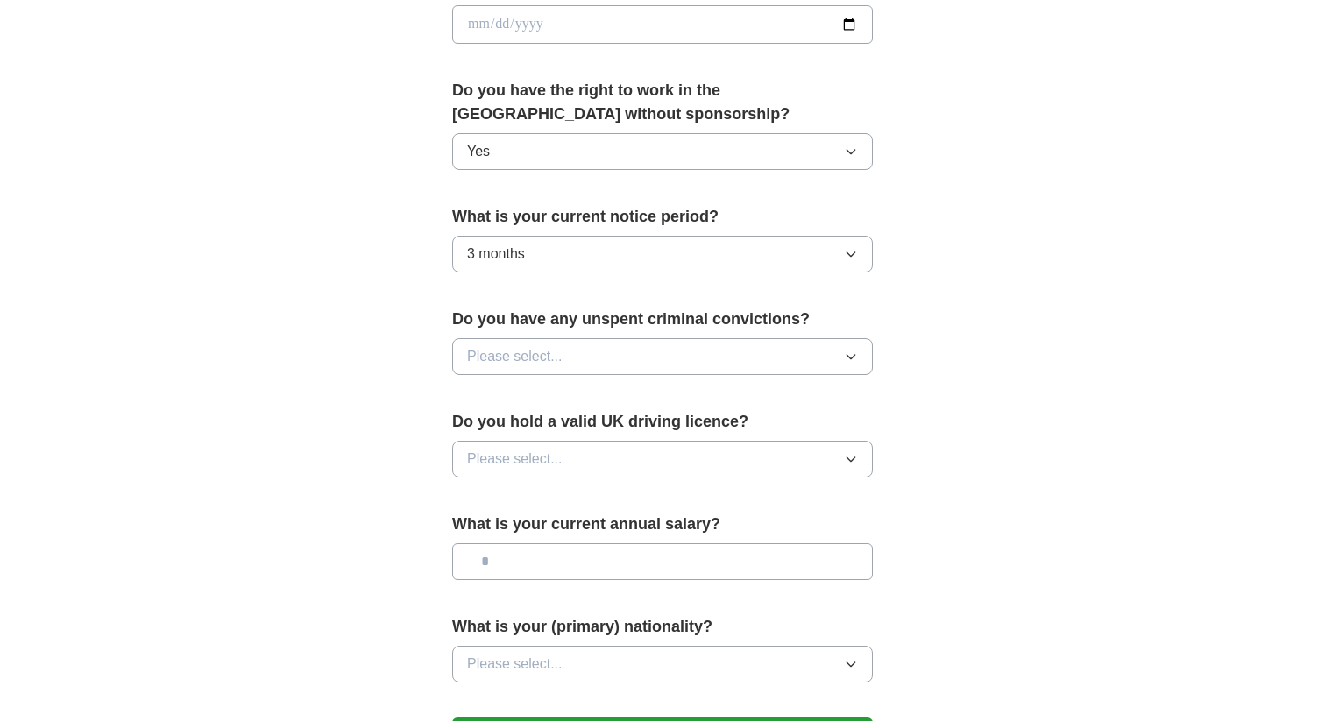
click at [534, 357] on span "Please select..." at bounding box center [515, 356] width 96 height 21
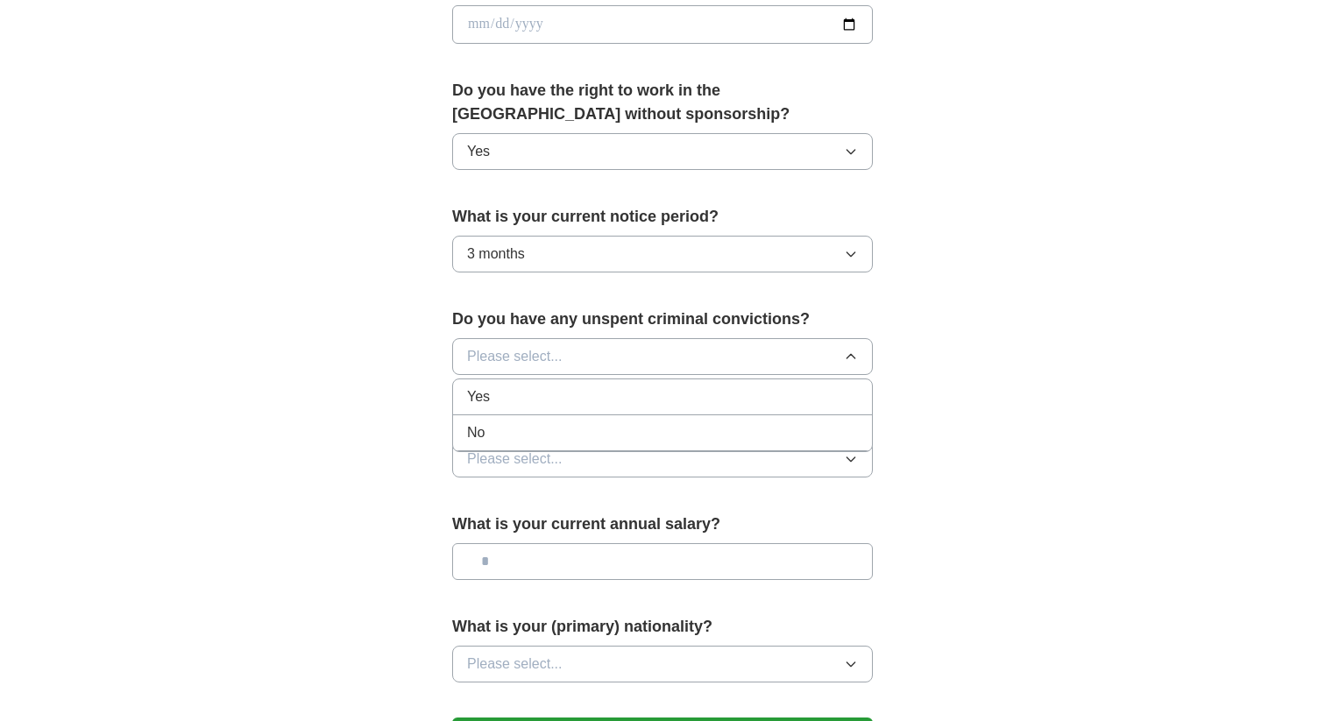
click at [531, 432] on div "No" at bounding box center [662, 432] width 391 height 21
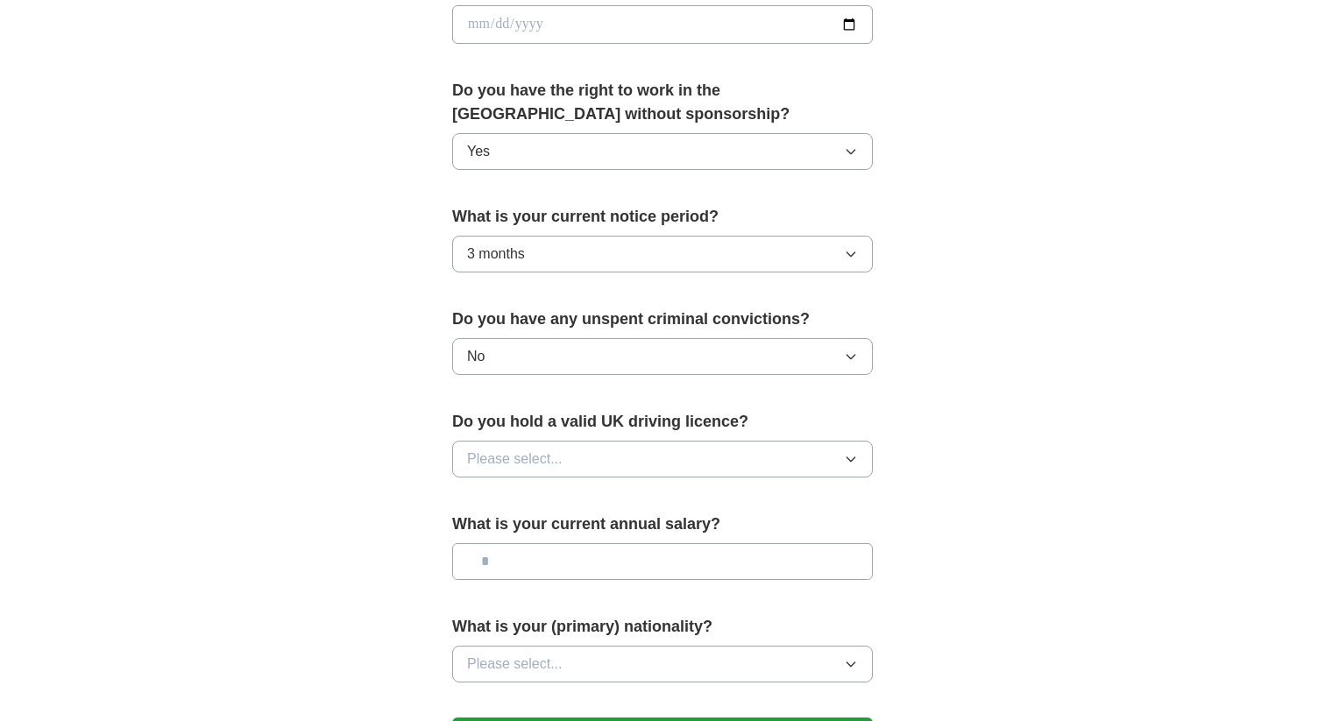
click at [418, 407] on div "**********" at bounding box center [662, 51] width 561 height 1474
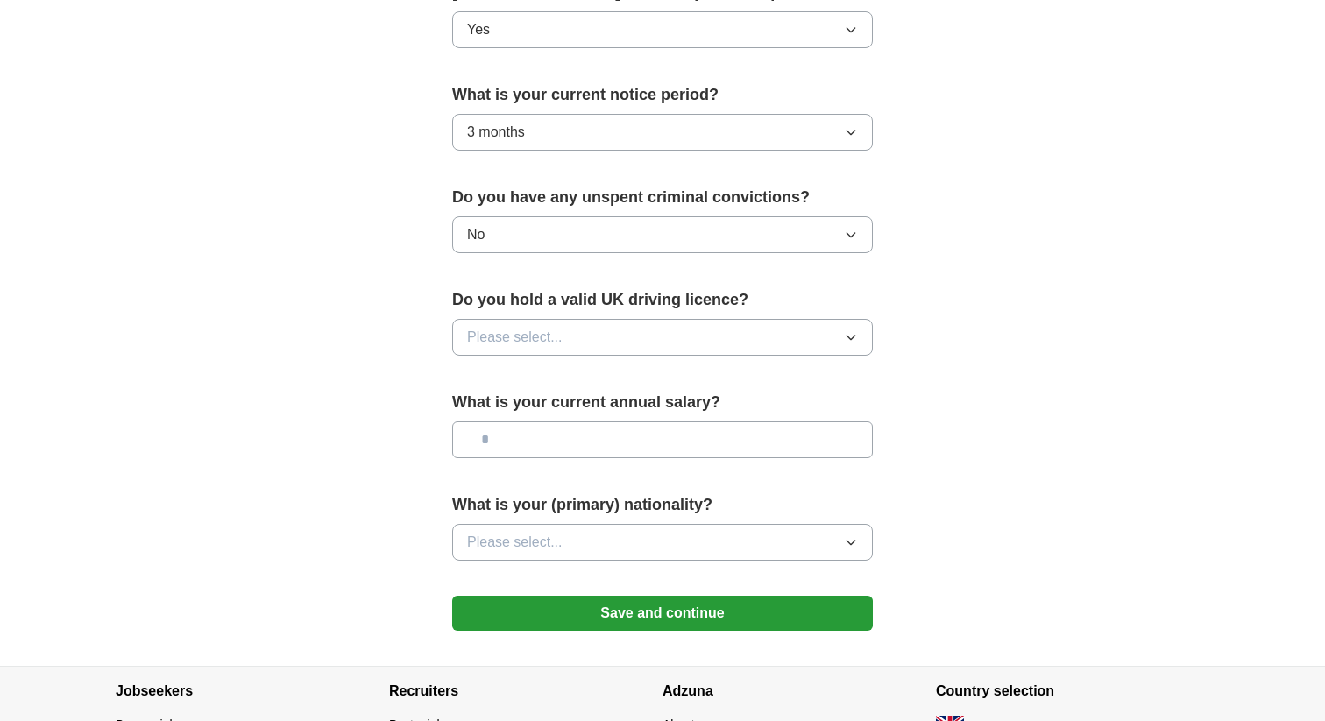
scroll to position [1009, 0]
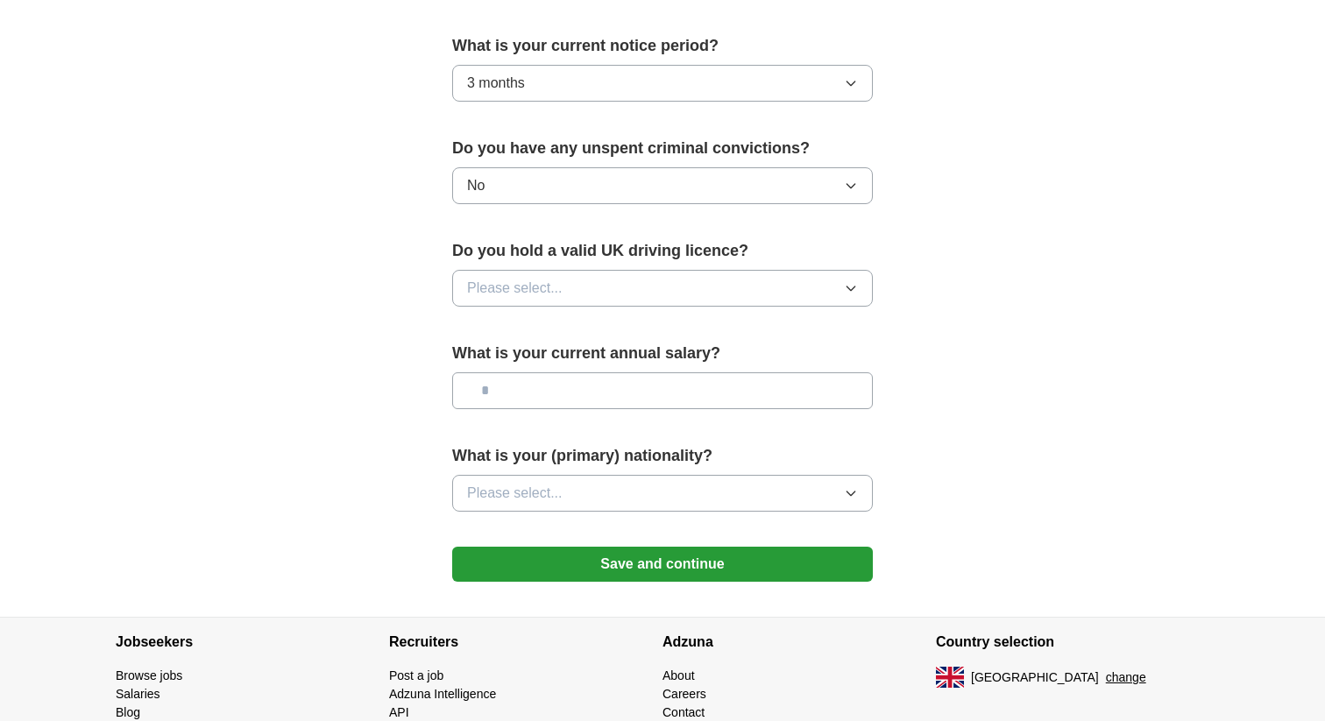
click at [520, 296] on span "Please select..." at bounding box center [515, 288] width 96 height 21
click at [517, 358] on div "No" at bounding box center [662, 364] width 391 height 21
click at [554, 381] on input "text" at bounding box center [662, 390] width 421 height 37
type input "**"
type input "*******"
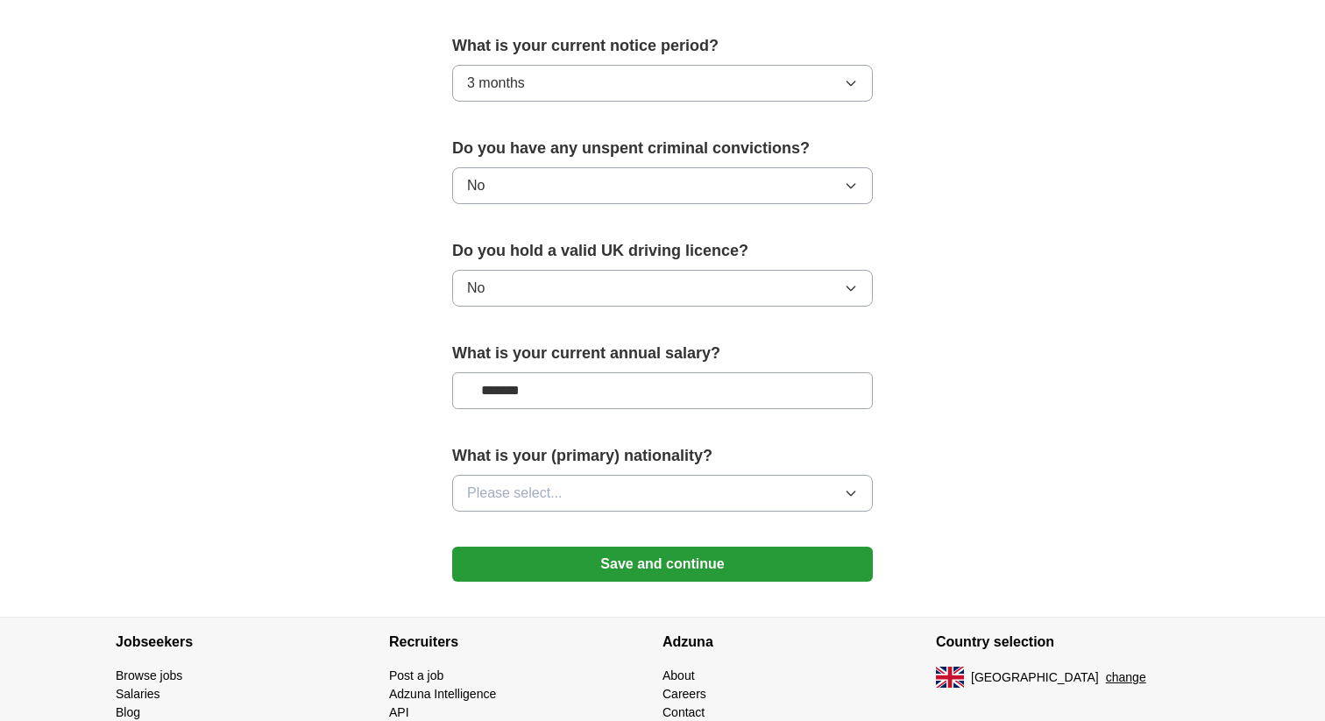
click at [585, 492] on button "Please select..." at bounding box center [662, 493] width 421 height 37
click at [639, 565] on button "Save and continue" at bounding box center [662, 564] width 421 height 35
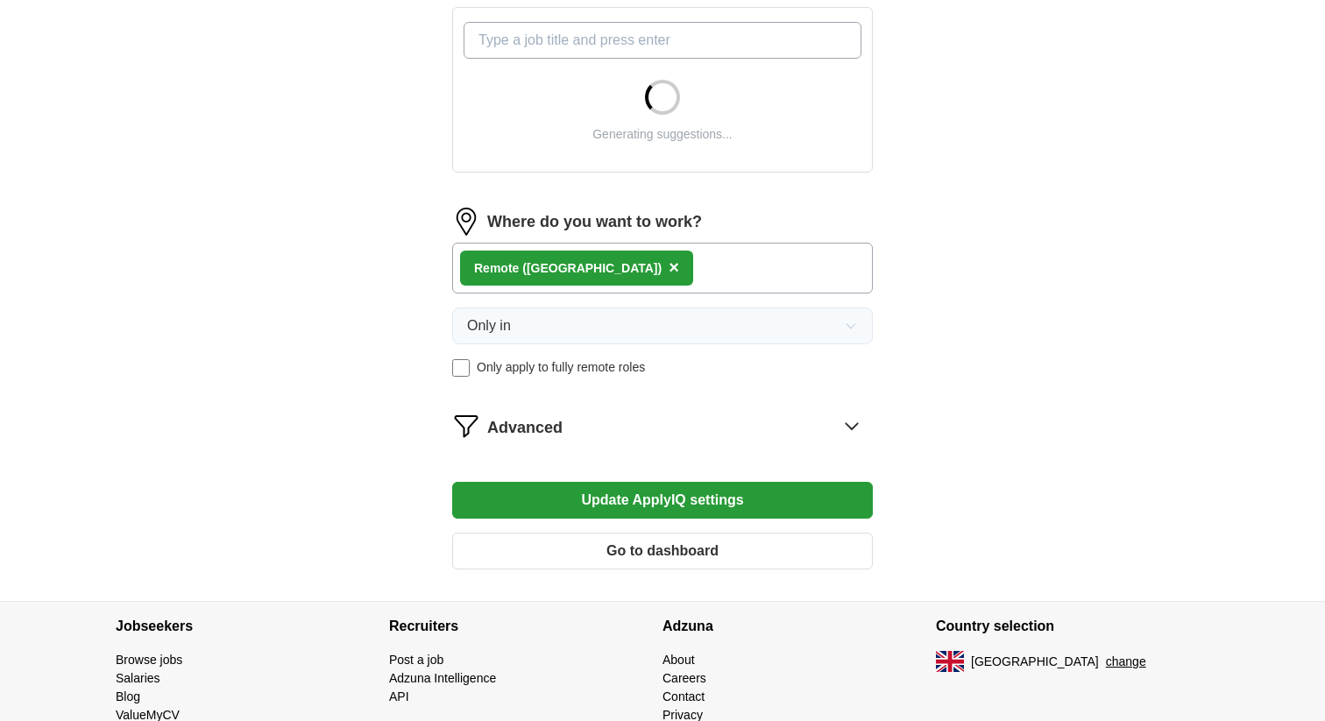
scroll to position [713, 0]
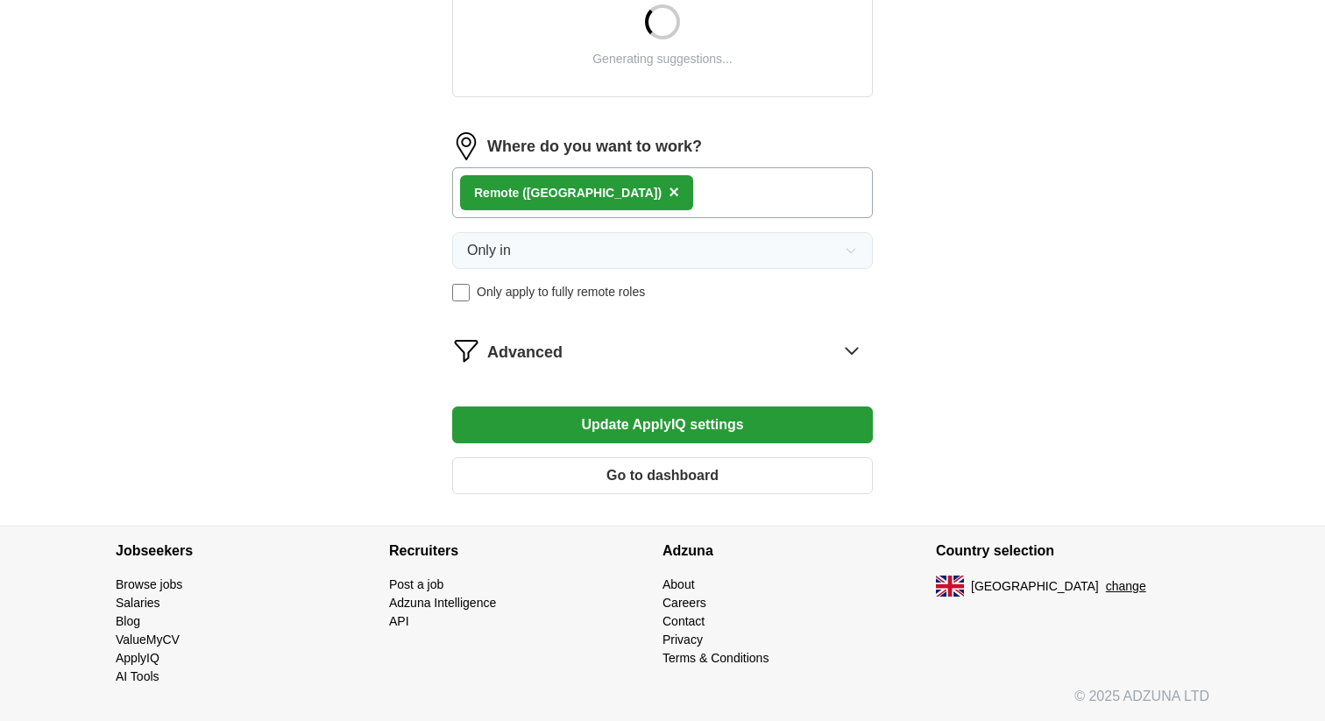
click at [520, 292] on span "Only apply to fully remote roles" at bounding box center [561, 292] width 168 height 18
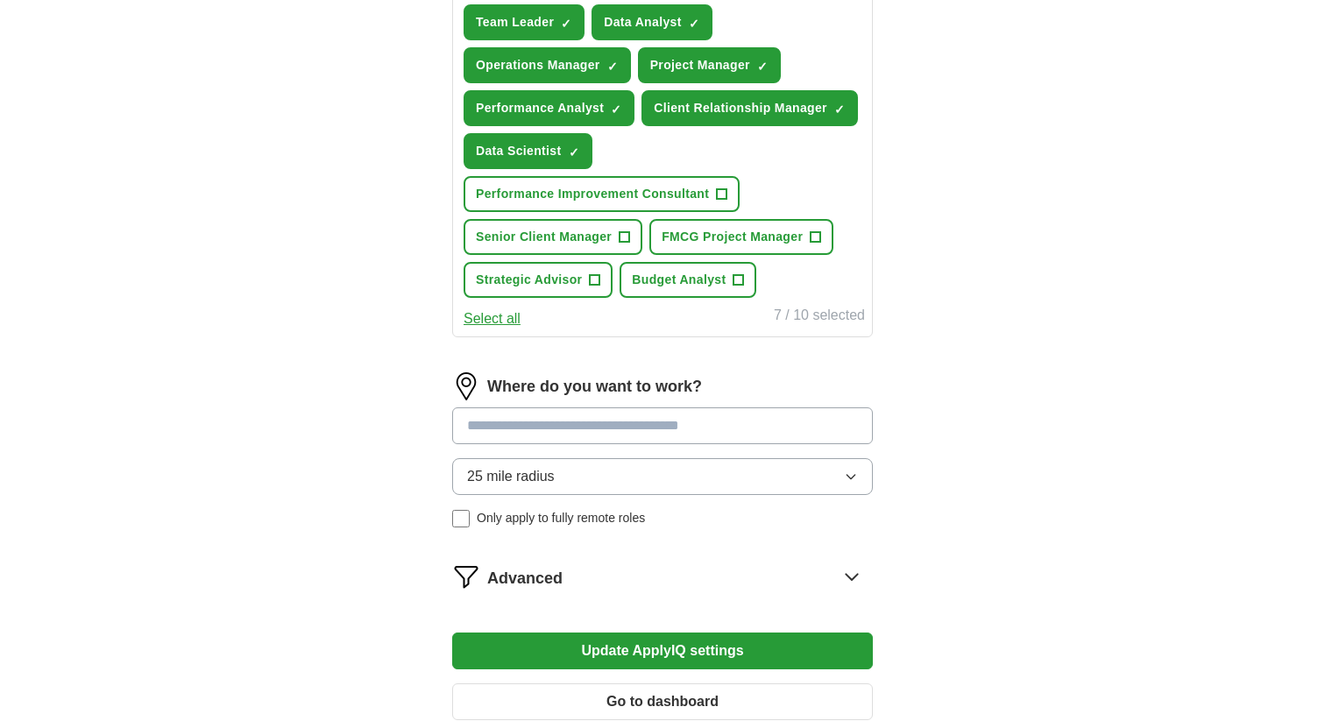
click at [552, 427] on input at bounding box center [662, 425] width 421 height 37
type input "******"
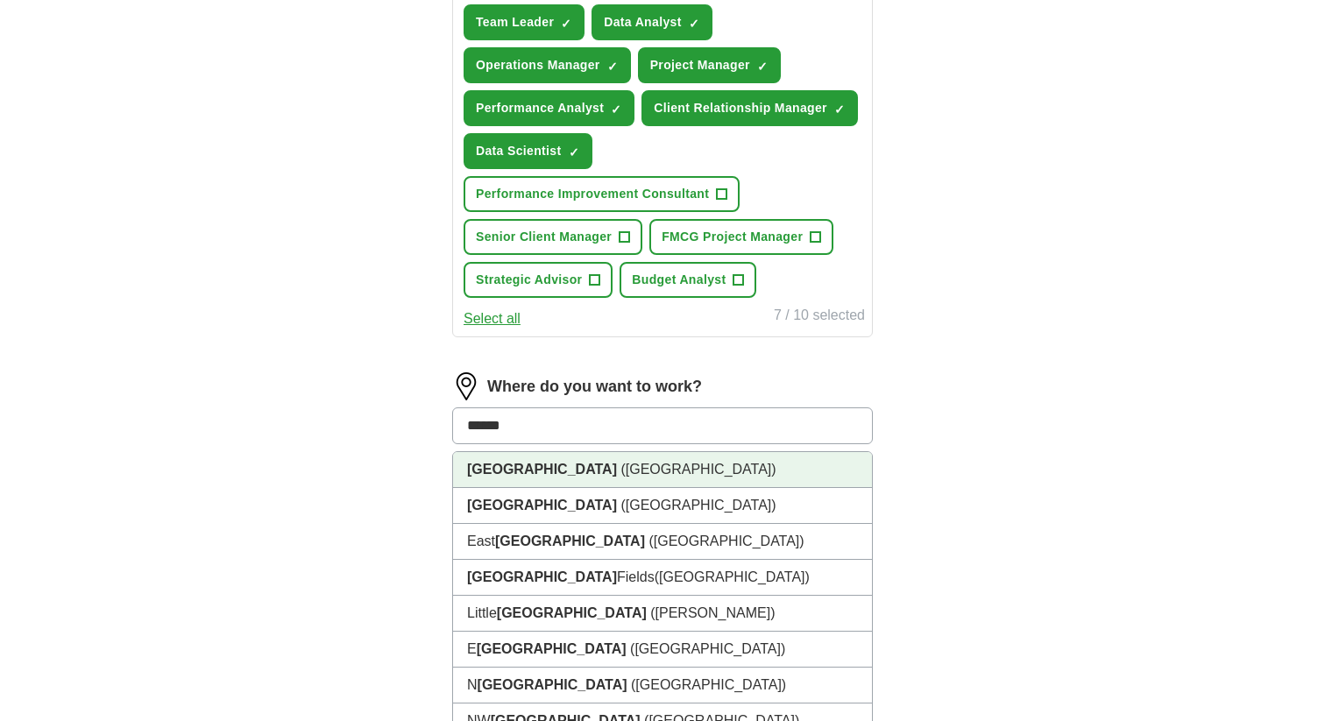
click at [620, 464] on span "([GEOGRAPHIC_DATA])" at bounding box center [697, 469] width 155 height 15
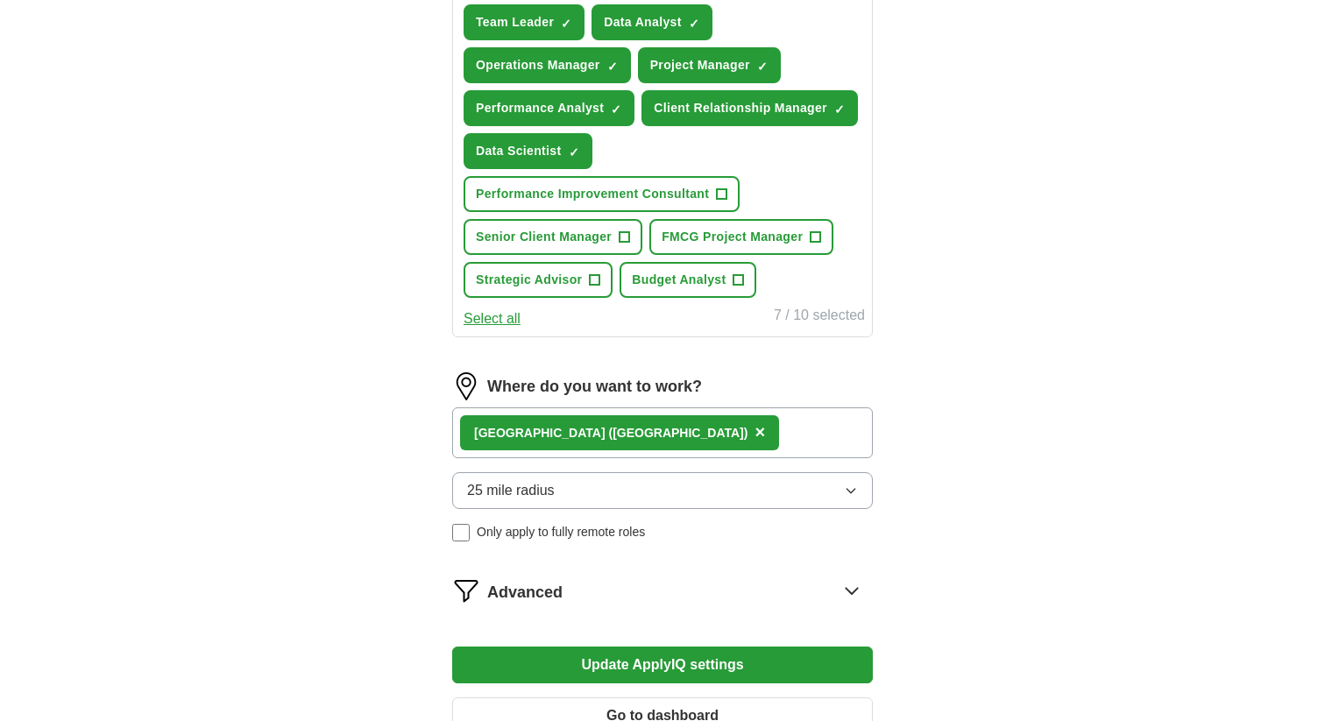
click at [550, 493] on span "25 mile radius" at bounding box center [511, 490] width 88 height 21
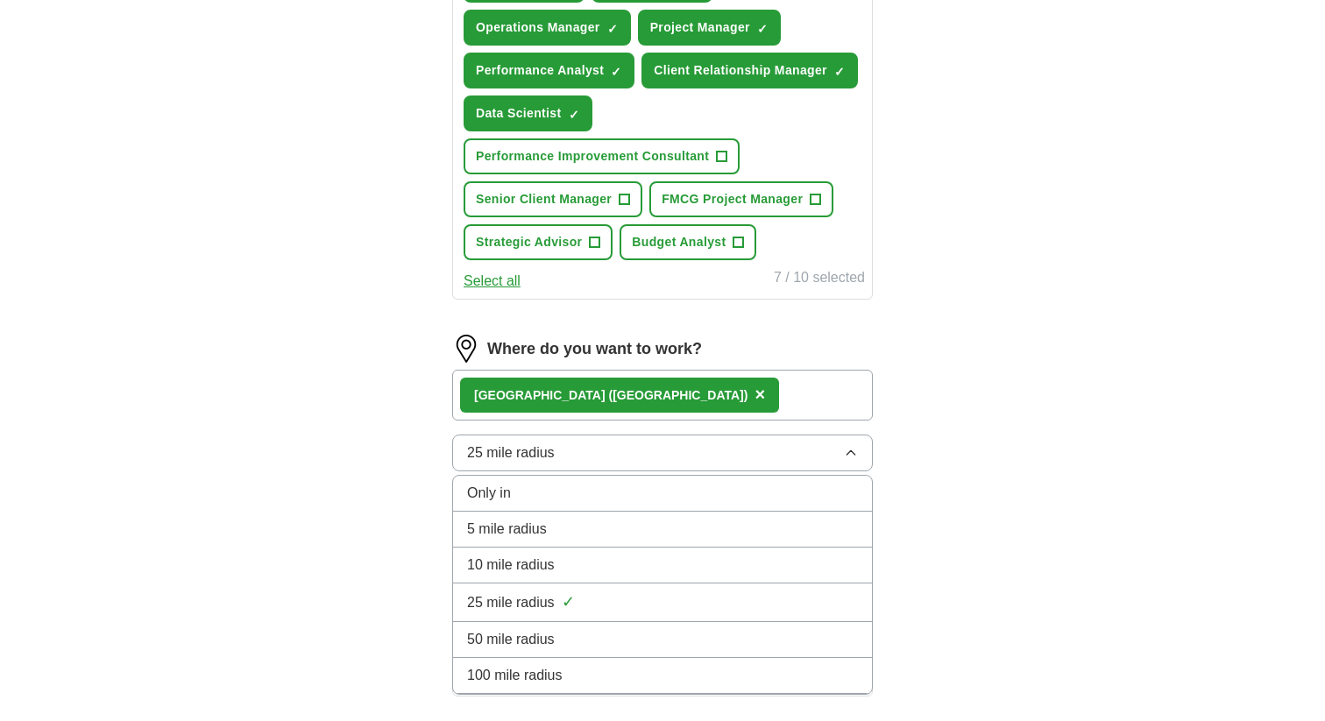
scroll to position [740, 0]
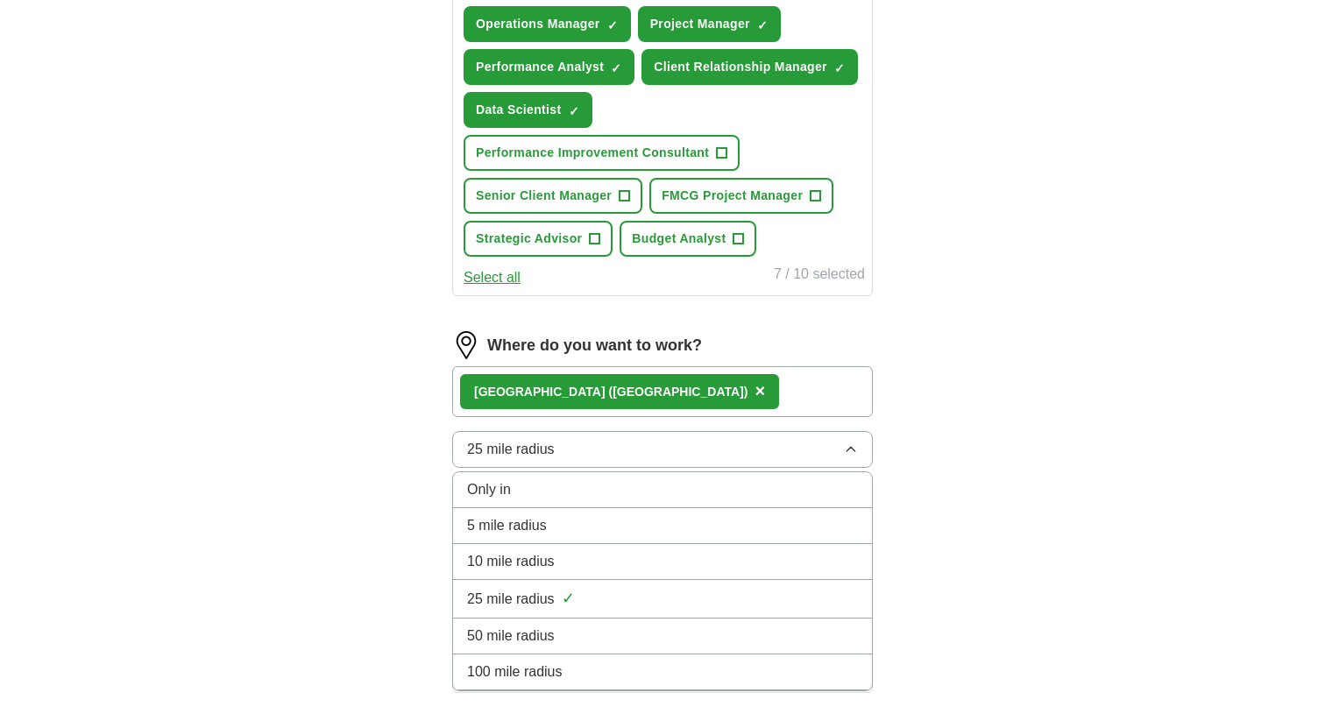
click at [523, 594] on span "25 mile radius" at bounding box center [511, 599] width 88 height 21
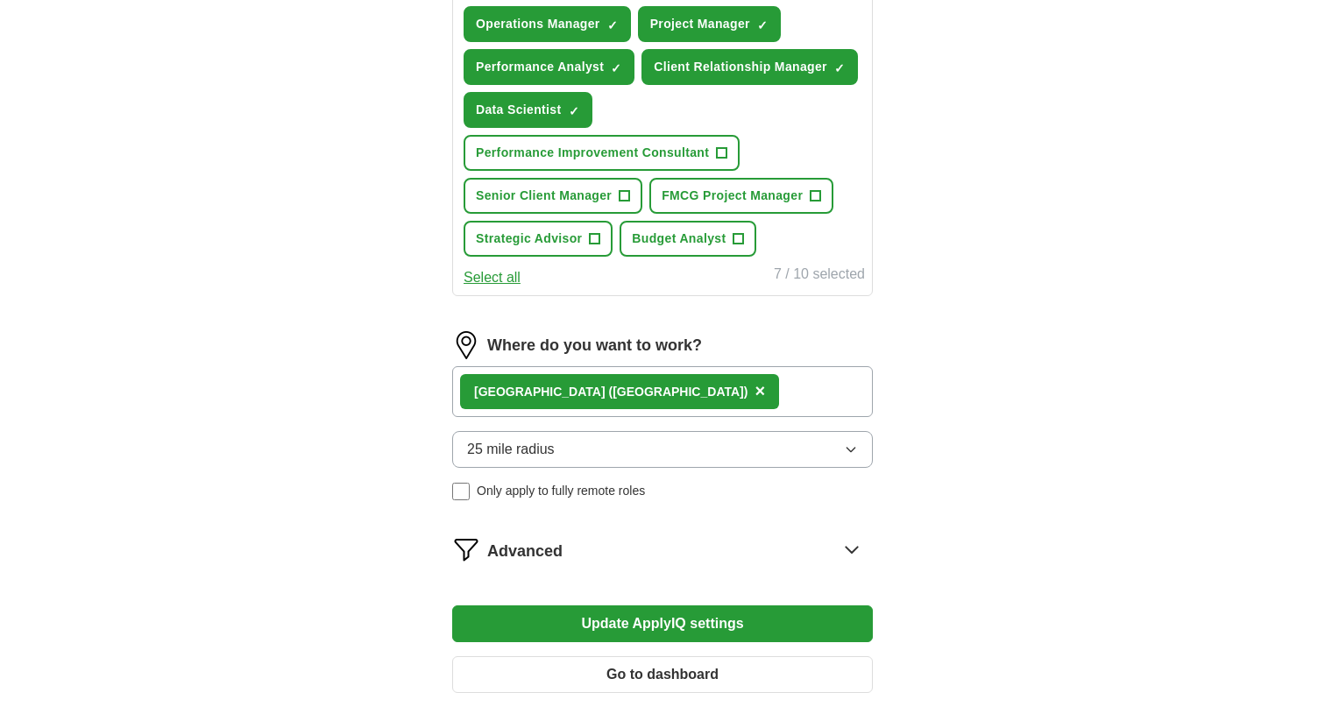
click at [595, 620] on button "Update ApplyIQ settings" at bounding box center [662, 624] width 421 height 37
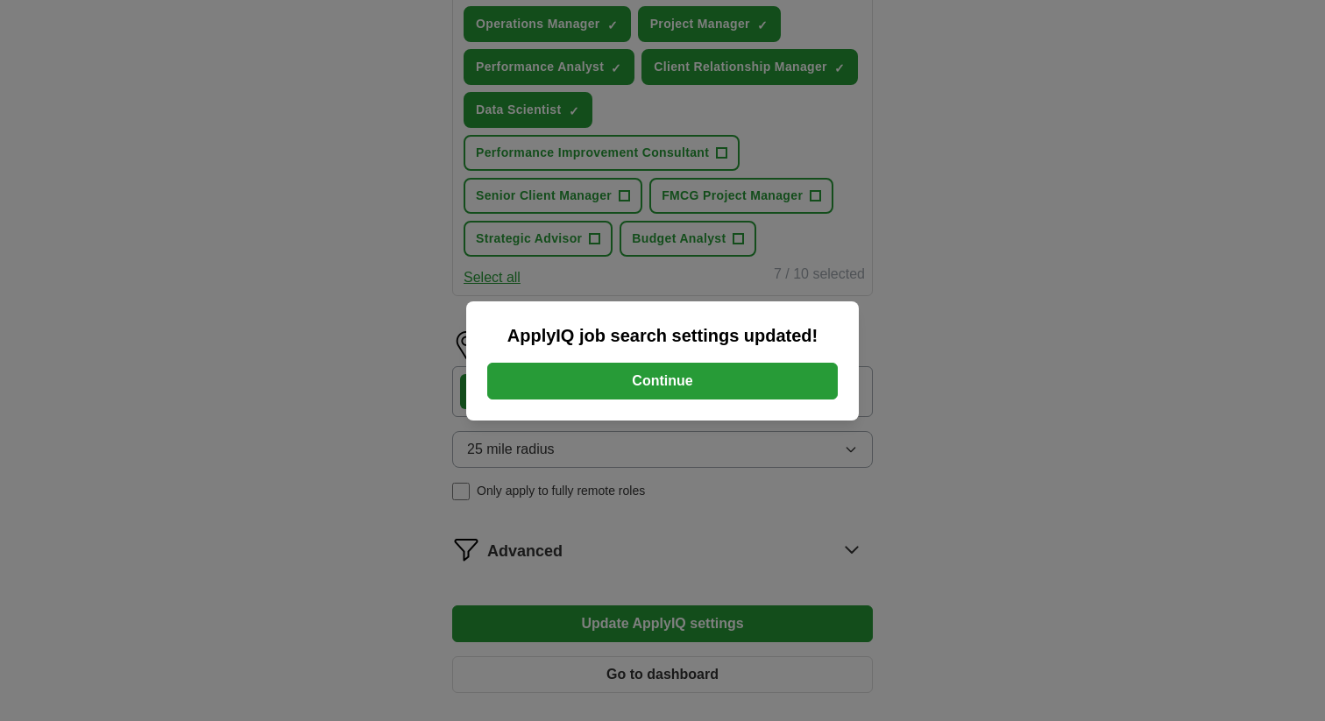
click at [662, 394] on button "Continue" at bounding box center [662, 381] width 351 height 37
